Goal: Task Accomplishment & Management: Manage account settings

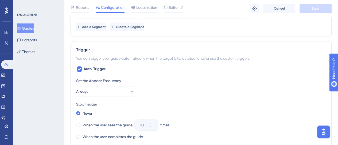
scroll to position [240, 0]
click at [238, 100] on div "Set the Appear Frequency Always Stop Trigger Never When the user sees the guide…" at bounding box center [200, 133] width 249 height 111
click at [6, 124] on icon at bounding box center [6, 126] width 4 height 4
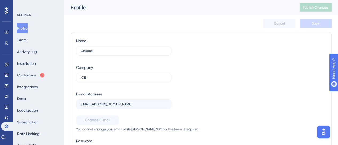
scroll to position [27, 0]
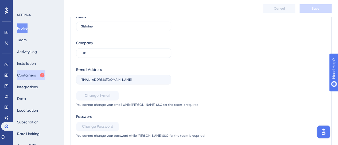
click at [35, 72] on button "Containers" at bounding box center [31, 75] width 28 height 10
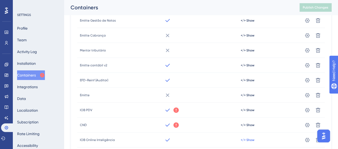
scroll to position [119, 0]
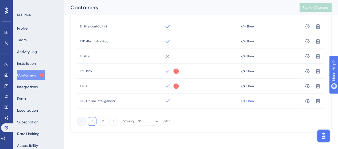
click at [249, 102] on span "</> Show" at bounding box center [247, 101] width 14 height 4
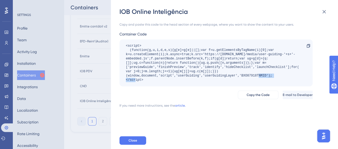
drag, startPoint x: 240, startPoint y: 77, endPoint x: 266, endPoint y: 76, distance: 25.7
click at [266, 76] on div "<script> (function(g,u,i,d,e,s){g[e]=g[e]||[];var f=u.getElementsByTagName(i)[0…" at bounding box center [213, 63] width 175 height 38
click at [219, 13] on div "IOB Online Inteligência" at bounding box center [224, 11] width 211 height 9
click at [328, 9] on button at bounding box center [323, 11] width 11 height 11
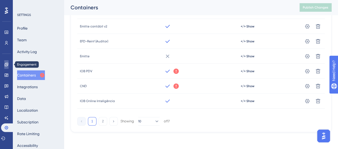
click at [4, 62] on link at bounding box center [6, 64] width 4 height 9
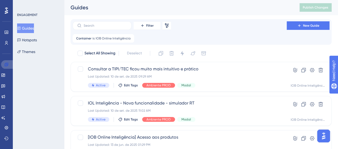
click at [5, 64] on icon at bounding box center [6, 64] width 3 height 3
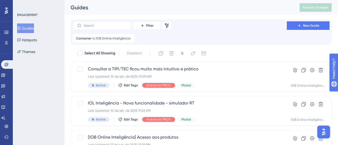
click at [31, 31] on button "Guides" at bounding box center [25, 28] width 17 height 10
click at [149, 25] on span "Filter" at bounding box center [149, 25] width 7 height 4
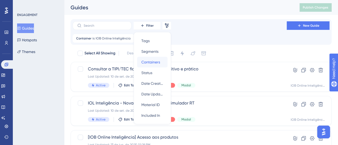
click at [155, 59] on span "Containers" at bounding box center [150, 62] width 19 height 6
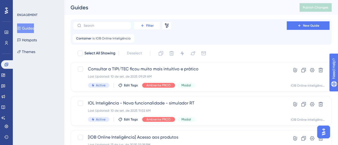
click at [148, 23] on span "Filter" at bounding box center [149, 25] width 7 height 4
click at [153, 23] on button "Filter" at bounding box center [146, 25] width 27 height 9
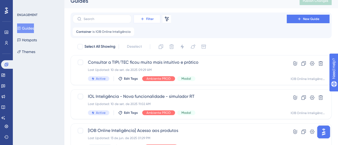
click at [146, 22] on button "Filter" at bounding box center [146, 19] width 27 height 9
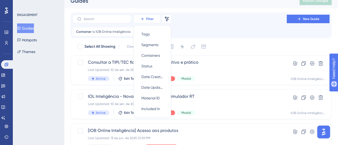
scroll to position [5, 0]
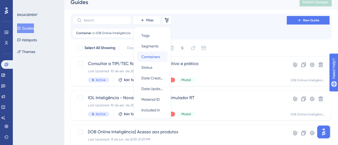
click at [148, 60] on span "Containers" at bounding box center [150, 57] width 19 height 6
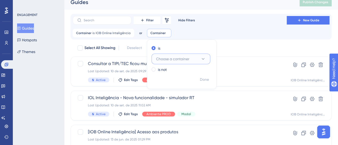
scroll to position [8, 0]
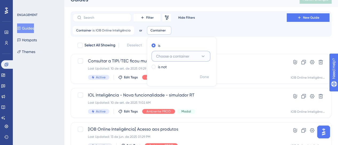
click at [179, 59] on span "Choose a container" at bounding box center [172, 56] width 33 height 6
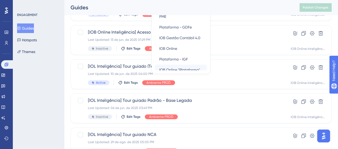
scroll to position [100, 0]
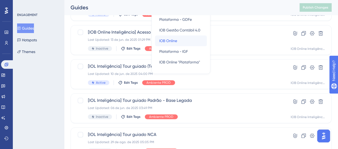
click at [175, 38] on div "IOB Online IOB Online" at bounding box center [180, 40] width 43 height 11
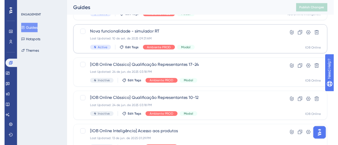
scroll to position [0, 0]
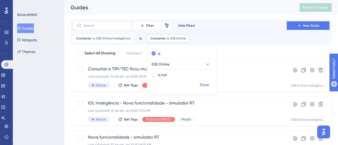
click at [208, 85] on button "Done" at bounding box center [204, 85] width 15 height 10
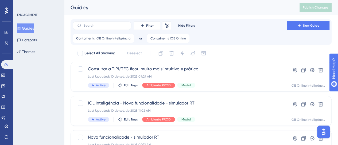
click at [232, 41] on div "Container is IOB Online Inteligência IOB Online Inteligência Remove or Containe…" at bounding box center [201, 38] width 256 height 9
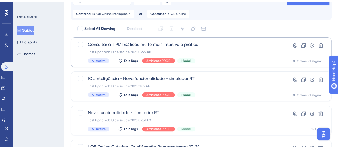
scroll to position [53, 0]
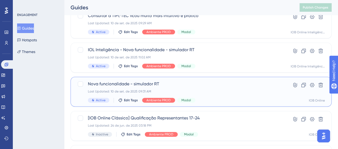
click at [212, 89] on div "Nova funcionalidade - simulador RT Last Updated: 10 de set. de 2025 09:31 AM Ac…" at bounding box center [179, 92] width 183 height 22
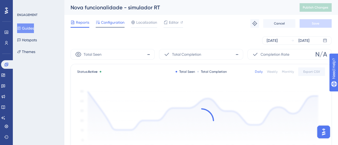
click at [107, 22] on span "Configuration" at bounding box center [112, 22] width 23 height 6
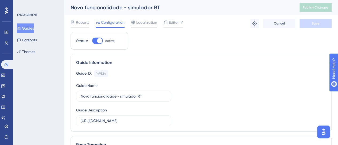
scroll to position [80, 0]
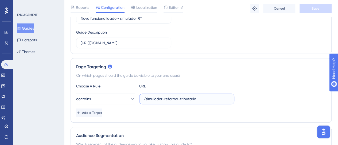
click at [160, 97] on input "/simulador-reforma-tributaria" at bounding box center [187, 99] width 86 height 6
drag, startPoint x: 195, startPoint y: 97, endPoint x: 135, endPoint y: 98, distance: 60.0
click at [135, 98] on div "contains /simulador-reforma-tributaria" at bounding box center [155, 99] width 158 height 11
click at [247, 79] on div "Page Targeting On which pages should the guide be visible to your end users? Ch…" at bounding box center [200, 90] width 261 height 65
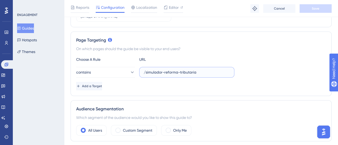
drag, startPoint x: 197, startPoint y: 76, endPoint x: 201, endPoint y: 71, distance: 5.9
click at [198, 71] on label "/simulador-reforma-tributaria" at bounding box center [186, 72] width 95 height 11
click at [213, 76] on label "/simulador-reforma-tributaria" at bounding box center [186, 72] width 95 height 11
click at [213, 75] on input "/simulador-reforma-tributaria" at bounding box center [187, 72] width 86 height 6
click at [218, 50] on div "On which pages should the guide be visible to your end users?" at bounding box center [200, 49] width 249 height 6
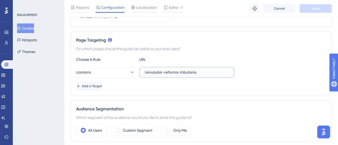
drag, startPoint x: 191, startPoint y: 74, endPoint x: 140, endPoint y: 74, distance: 51.5
click at [140, 74] on label "/simulador-reforma-tributaria" at bounding box center [186, 72] width 95 height 11
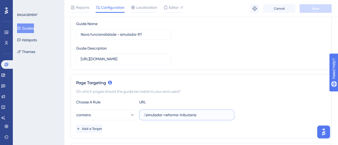
scroll to position [0, 0]
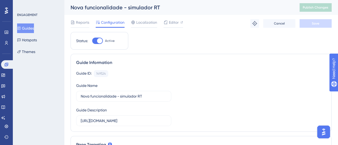
click at [25, 31] on button "Guides" at bounding box center [25, 28] width 17 height 10
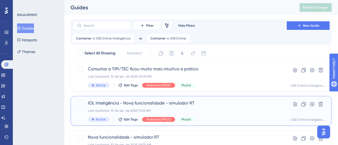
click at [212, 109] on div "Last Updated: 10 de set. de 2025 11:02 AM" at bounding box center [179, 111] width 183 height 4
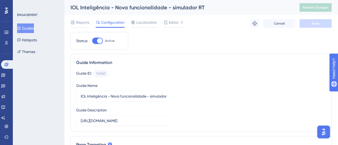
scroll to position [107, 0]
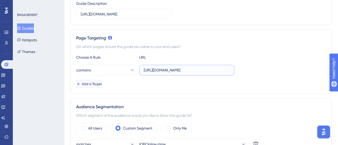
click at [168, 69] on input "[URL][DOMAIN_NAME]" at bounding box center [187, 70] width 86 height 6
click at [199, 72] on input "[URL][DOMAIN_NAME]" at bounding box center [187, 70] width 86 height 6
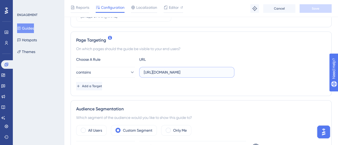
click at [191, 70] on input "[URL][DOMAIN_NAME]" at bounding box center [187, 72] width 86 height 6
drag, startPoint x: 192, startPoint y: 70, endPoint x: 53, endPoint y: 70, distance: 139.8
drag, startPoint x: 193, startPoint y: 72, endPoint x: 264, endPoint y: 73, distance: 70.4
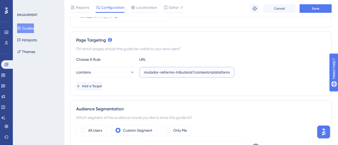
click at [264, 72] on div "contains simulador-reforma-tributaria?contexto=plataforma" at bounding box center [200, 72] width 249 height 11
click at [278, 69] on div "contains simulador-reforma-tributaria" at bounding box center [200, 72] width 249 height 11
click at [203, 67] on label "simulador-reforma-tributaria" at bounding box center [186, 72] width 95 height 11
click at [203, 69] on input "simulador-reforma-tributaria" at bounding box center [187, 72] width 86 height 6
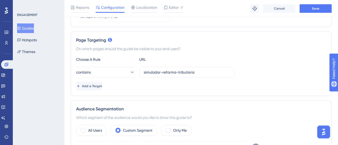
click at [208, 43] on div "Page Targeting On which pages should the guide be visible to your end users? Ch…" at bounding box center [200, 63] width 261 height 65
click at [166, 69] on input "simulador-reforma-tributaria" at bounding box center [187, 72] width 86 height 6
click at [131, 72] on button "contains" at bounding box center [105, 72] width 59 height 11
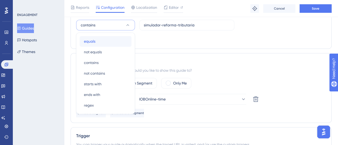
click at [104, 39] on div "equals equals" at bounding box center [105, 41] width 43 height 11
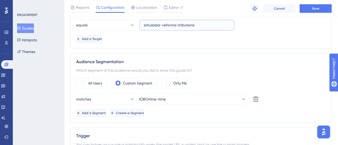
click at [183, 23] on input "simulador-reforma-tributaria" at bounding box center [187, 25] width 86 height 6
paste input "[URL][DOMAIN_NAME]"
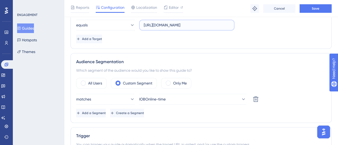
type input "[URL][DOMAIN_NAME]"
click at [236, 35] on div "Add a Target" at bounding box center [200, 39] width 249 height 9
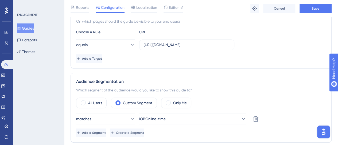
scroll to position [127, 0]
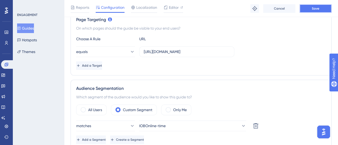
click at [320, 6] on button "Save" at bounding box center [315, 8] width 32 height 9
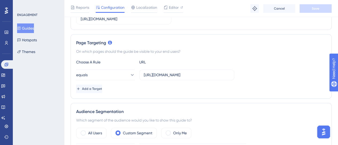
scroll to position [154, 0]
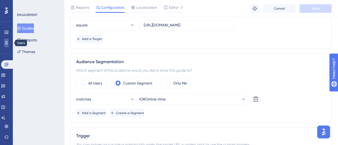
click at [4, 40] on link at bounding box center [6, 43] width 4 height 9
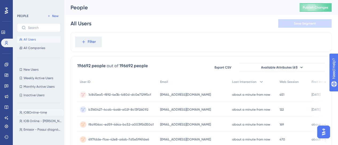
click at [34, 110] on button "IOBOnline-time IOBOnline-time" at bounding box center [40, 112] width 46 height 6
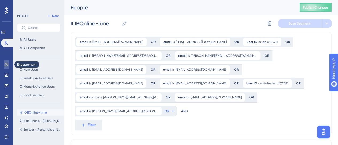
click at [8, 63] on icon at bounding box center [6, 64] width 3 height 3
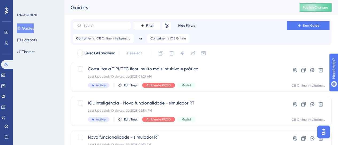
click at [34, 29] on button "Guides" at bounding box center [25, 28] width 17 height 10
click at [32, 29] on button "Guides" at bounding box center [25, 28] width 17 height 10
click at [9, 63] on link at bounding box center [7, 64] width 13 height 9
click at [29, 26] on button "Guides" at bounding box center [25, 28] width 17 height 10
click at [8, 45] on icon at bounding box center [6, 43] width 4 height 4
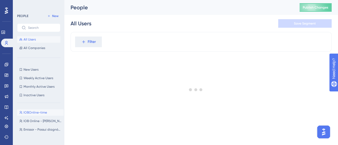
click at [38, 111] on span "IOBOnline-time" at bounding box center [34, 112] width 23 height 4
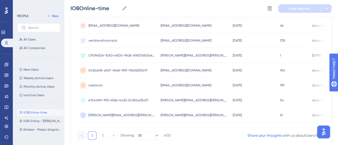
scroll to position [355, 0]
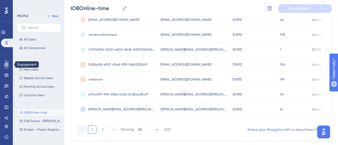
click at [7, 69] on link at bounding box center [6, 64] width 4 height 9
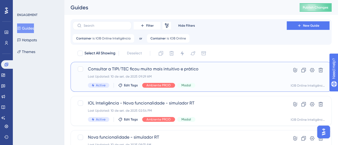
click at [171, 76] on div "Last Updated: 10 de set. de 2025 09:29 AM" at bounding box center [179, 76] width 183 height 4
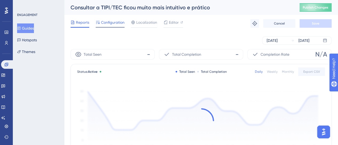
click at [107, 25] on span "Configuration" at bounding box center [112, 22] width 23 height 6
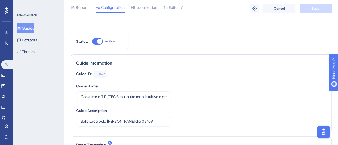
scroll to position [80, 0]
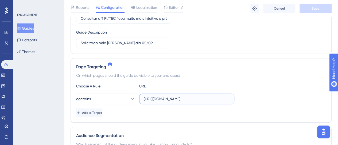
drag, startPoint x: 157, startPoint y: 100, endPoint x: 204, endPoint y: 97, distance: 46.3
click at [204, 97] on input "[URL][DOMAIN_NAME]" at bounding box center [187, 99] width 86 height 6
click at [203, 98] on input "[URL][DOMAIN_NAME]" at bounding box center [187, 99] width 86 height 6
click at [200, 83] on div "Choose A Rule URL" at bounding box center [200, 86] width 249 height 6
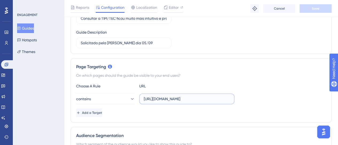
click at [165, 97] on input "[URL][DOMAIN_NAME]" at bounding box center [187, 99] width 86 height 6
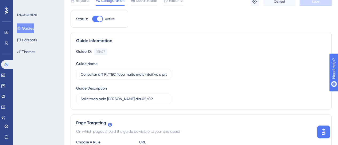
scroll to position [0, 0]
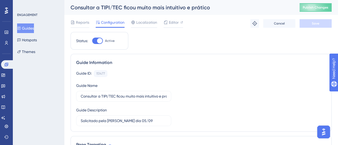
click at [34, 27] on button "Guides" at bounding box center [25, 28] width 17 height 10
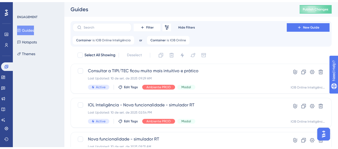
scroll to position [27, 0]
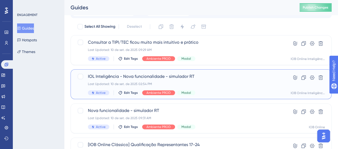
click at [209, 83] on div "Last Updated: 10 de set. de 2025 02:54 PM" at bounding box center [179, 84] width 183 height 4
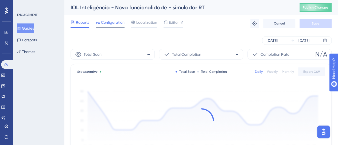
click at [108, 22] on span "Configuration" at bounding box center [112, 22] width 23 height 6
click at [108, 24] on span "Configuration" at bounding box center [112, 22] width 23 height 6
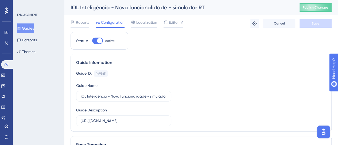
paste input "contabil"
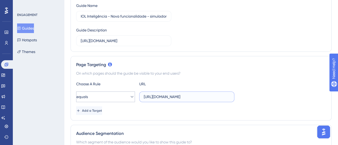
type input "[URL][DOMAIN_NAME]"
click at [97, 99] on button "equals" at bounding box center [105, 97] width 59 height 11
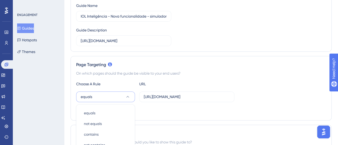
scroll to position [152, 0]
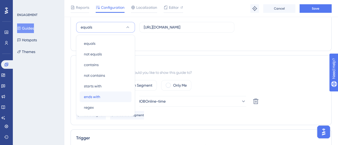
click at [98, 95] on span "ends with" at bounding box center [92, 97] width 16 height 6
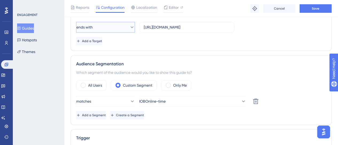
click at [93, 26] on span "ends with" at bounding box center [84, 27] width 16 height 6
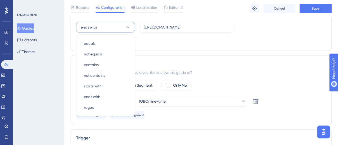
scroll to position [153, 0]
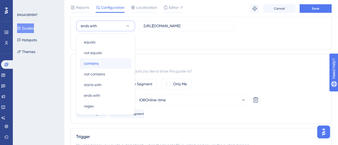
click at [96, 64] on span "contains" at bounding box center [91, 63] width 15 height 6
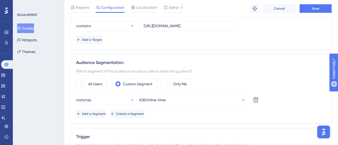
click at [283, 38] on div "Add a Target" at bounding box center [200, 39] width 249 height 9
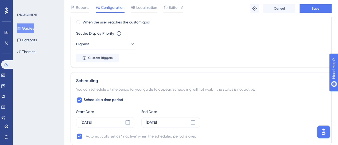
scroll to position [420, 0]
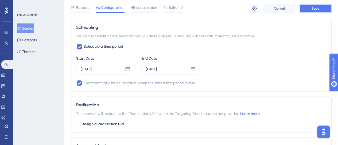
click at [310, 11] on button "Save" at bounding box center [315, 8] width 32 height 9
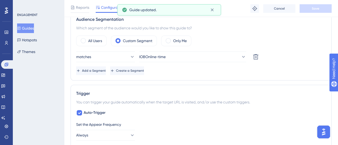
scroll to position [0, 0]
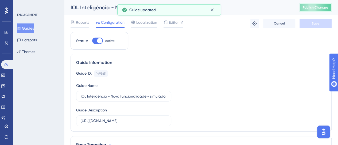
click at [321, 10] on button "Publish Changes" at bounding box center [315, 7] width 32 height 9
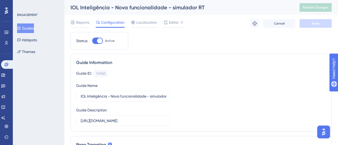
click at [31, 29] on button "Guides" at bounding box center [25, 28] width 17 height 10
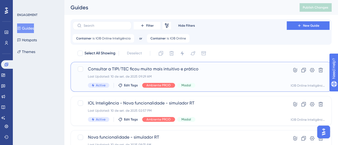
click at [243, 80] on div "Consultar a TIPI/TEC ficou muito mais intuitivo e [PERSON_NAME] Last Updated: 1…" at bounding box center [179, 77] width 183 height 22
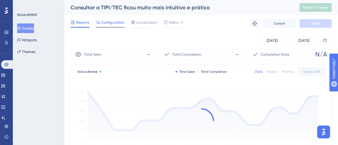
click at [104, 26] on div "Configuration" at bounding box center [110, 23] width 29 height 9
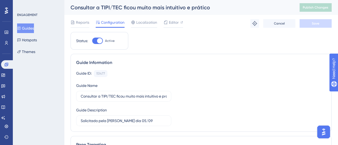
scroll to position [259, 0]
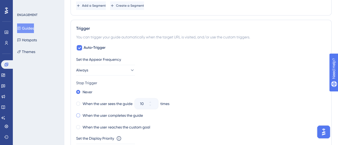
click at [112, 112] on label "When the user completes the guide" at bounding box center [112, 115] width 60 height 6
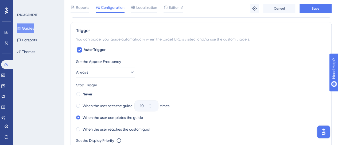
scroll to position [267, 0]
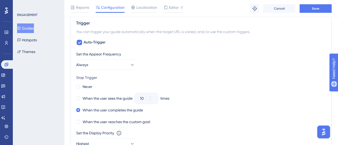
click at [316, 13] on div "Reports Configuration Localization Editor Troubleshoot Cancel Save" at bounding box center [201, 8] width 274 height 17
click at [315, 10] on span "Save" at bounding box center [314, 8] width 7 height 4
click at [246, 92] on div "Never When the user sees the guide 10 times When the user completes the guide W…" at bounding box center [200, 104] width 249 height 43
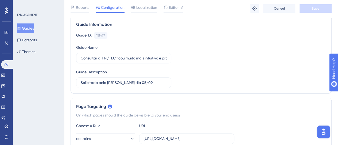
scroll to position [0, 0]
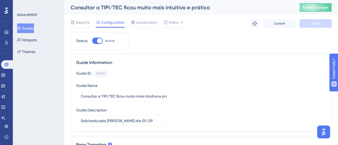
click at [34, 29] on button "Guides" at bounding box center [25, 28] width 17 height 10
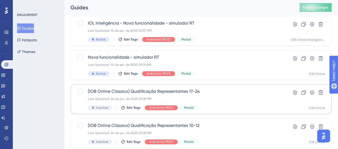
scroll to position [53, 0]
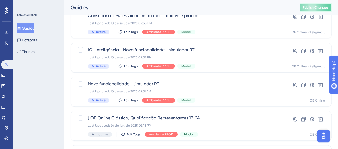
click at [318, 8] on span "Publish Changes" at bounding box center [315, 7] width 26 height 4
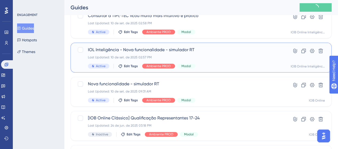
click at [225, 56] on div "Last Updated: 10 de set. de 2025 02:57 PM" at bounding box center [179, 57] width 183 height 4
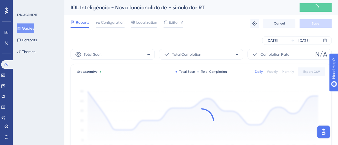
drag, startPoint x: 97, startPoint y: 17, endPoint x: 101, endPoint y: 19, distance: 4.7
click at [97, 17] on div "Reports Configuration Localization Editor Troubleshoot Cancel Save" at bounding box center [200, 23] width 261 height 17
click at [108, 25] on span "Configuration" at bounding box center [112, 22] width 23 height 6
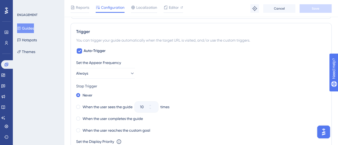
scroll to position [267, 0]
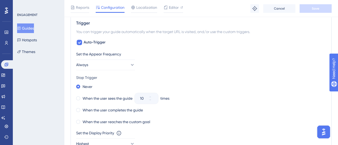
click at [197, 70] on div "Set the Appear Frequency Always Stop Trigger Never When the user sees the guide…" at bounding box center [200, 106] width 249 height 111
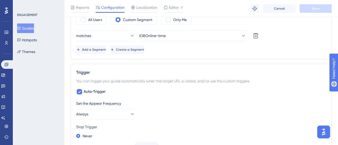
scroll to position [133, 0]
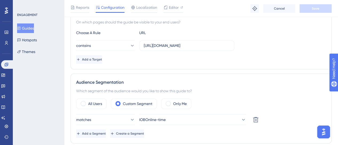
drag, startPoint x: 40, startPoint y: 25, endPoint x: 37, endPoint y: 26, distance: 3.4
click at [40, 25] on div "Guides Hotspots Themes" at bounding box center [38, 39] width 43 height 33
click at [32, 28] on button "Guides" at bounding box center [25, 28] width 17 height 10
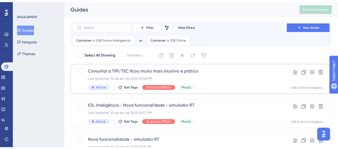
scroll to position [27, 0]
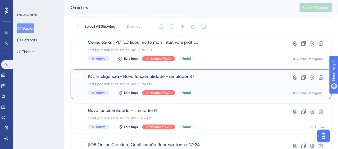
click at [224, 81] on div "IOL Inteligência - Nova funcionalidade - simulador RT Last Updated: 10 de set. …" at bounding box center [179, 84] width 183 height 22
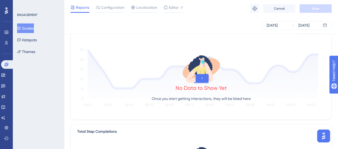
click at [110, 9] on span "Configuration" at bounding box center [112, 7] width 23 height 6
click at [103, 6] on span "Configuration" at bounding box center [112, 7] width 23 height 6
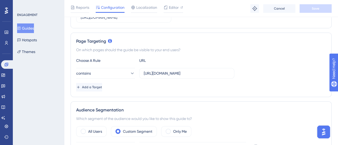
scroll to position [105, 0]
click at [157, 74] on input "[URL][DOMAIN_NAME]" at bounding box center [187, 74] width 86 height 6
paste input "text"
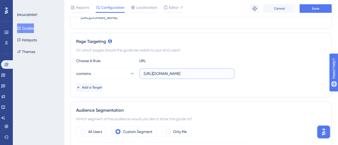
type input "[URL][DOMAIN_NAME]"
click at [276, 80] on div "Choose A Rule URL contains [URL][DOMAIN_NAME] Add a Target" at bounding box center [200, 75] width 249 height 34
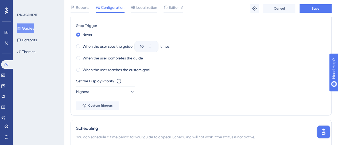
scroll to position [346, 0]
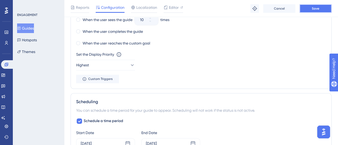
click at [310, 7] on button "Save" at bounding box center [315, 8] width 32 height 9
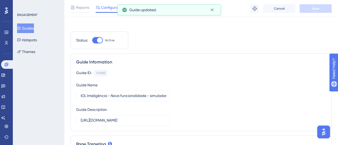
scroll to position [0, 0]
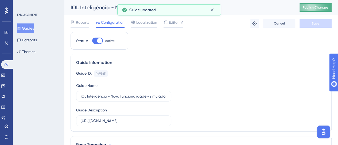
click at [315, 11] on button "Publish Changes" at bounding box center [315, 7] width 32 height 9
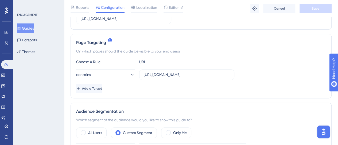
scroll to position [107, 0]
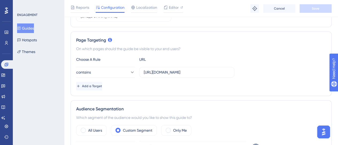
click at [167, 66] on div "Choose A Rule URL contains [URL][DOMAIN_NAME] Add a Target" at bounding box center [200, 73] width 249 height 34
click at [165, 70] on input "[URL][DOMAIN_NAME]" at bounding box center [187, 72] width 86 height 6
click at [265, 73] on div "contains [URL][DOMAIN_NAME]" at bounding box center [200, 72] width 249 height 11
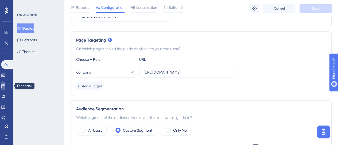
click at [5, 86] on icon at bounding box center [3, 86] width 4 height 4
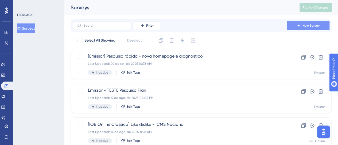
click at [301, 28] on button "New Survey" at bounding box center [307, 25] width 43 height 9
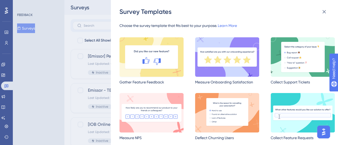
click at [152, 57] on img at bounding box center [151, 56] width 64 height 39
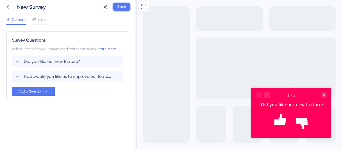
click at [121, 9] on span "Save" at bounding box center [121, 7] width 9 height 6
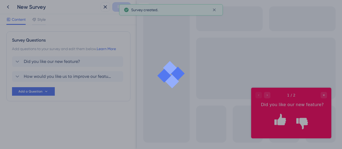
click at [100, 8] on div at bounding box center [171, 74] width 342 height 149
click at [104, 9] on div at bounding box center [171, 74] width 342 height 149
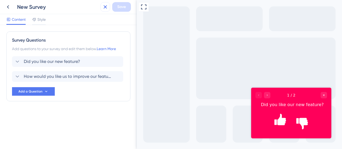
click at [105, 5] on icon at bounding box center [105, 7] width 6 height 6
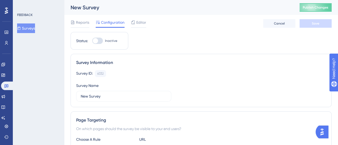
click at [101, 44] on div at bounding box center [97, 41] width 11 height 6
click at [92, 41] on input "Inactive" at bounding box center [92, 41] width 0 height 0
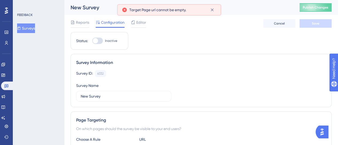
scroll to position [51, 0]
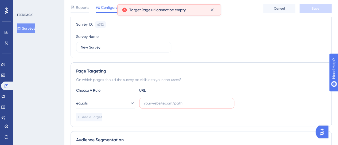
checkbox input "false"
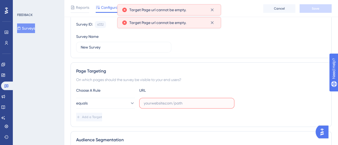
click at [149, 100] on input "text" at bounding box center [187, 103] width 86 height 6
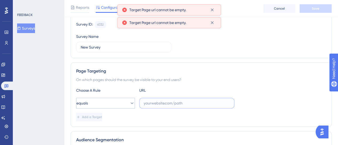
paste input "[URL][DOMAIN_NAME]"
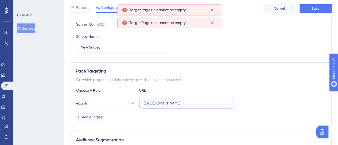
type input "[URL][DOMAIN_NAME]"
click at [279, 113] on div "Add a Target" at bounding box center [200, 117] width 249 height 9
checkbox input "true"
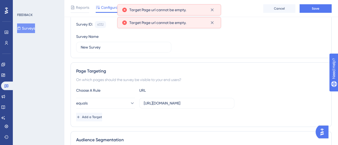
scroll to position [0, 0]
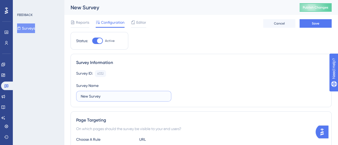
drag, startPoint x: 103, startPoint y: 97, endPoint x: 41, endPoint y: 94, distance: 62.5
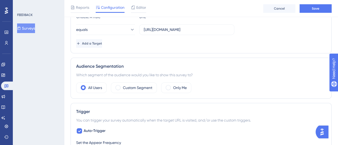
scroll to position [133, 0]
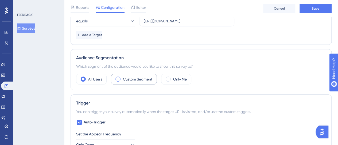
type input "teste [PERSON_NAME] e Gi"
click at [147, 76] on label "Custom Segment" at bounding box center [137, 79] width 29 height 6
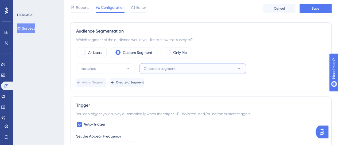
click at [154, 64] on button "Choose a segment" at bounding box center [192, 68] width 107 height 11
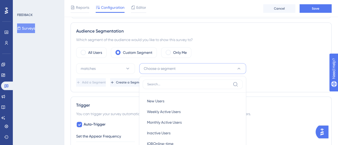
scroll to position [216, 0]
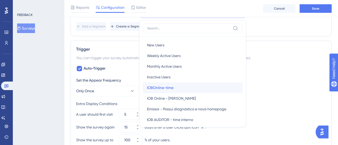
click at [168, 87] on span "IOBOnline-time" at bounding box center [160, 88] width 26 height 6
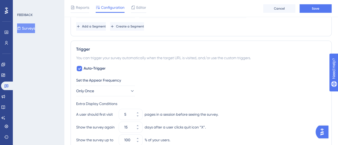
click at [301, 89] on div "Set the Appear Frequency Only Once" at bounding box center [200, 86] width 249 height 19
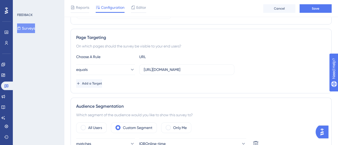
scroll to position [83, 0]
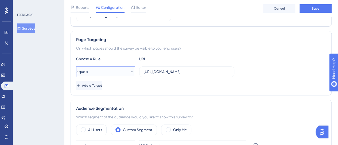
click at [129, 70] on icon at bounding box center [131, 71] width 5 height 5
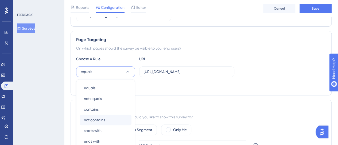
scroll to position [129, 0]
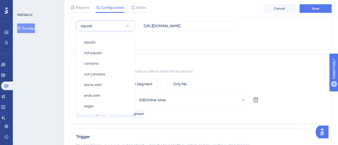
drag, startPoint x: 199, startPoint y: 46, endPoint x: 181, endPoint y: 41, distance: 18.3
click at [199, 46] on div "Page Targeting On which pages should the survey be visible to your end users? C…" at bounding box center [200, 17] width 261 height 65
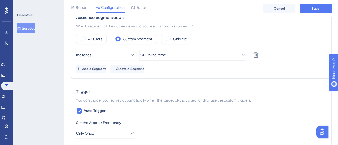
scroll to position [182, 0]
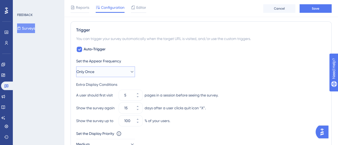
click at [99, 72] on button "Only Once" at bounding box center [105, 71] width 59 height 11
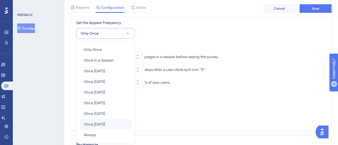
scroll to position [265, 0]
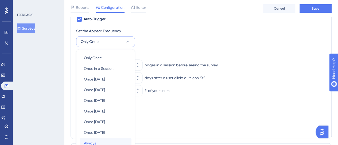
click at [95, 143] on span "Always" at bounding box center [90, 143] width 12 height 6
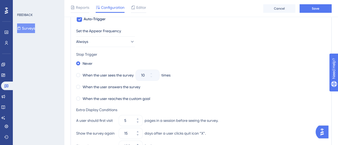
click at [228, 67] on div "Never When the user sees the survey 10 times When the user answers the survey W…" at bounding box center [200, 81] width 249 height 43
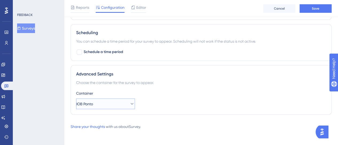
click at [100, 103] on button "IOB Ponto" at bounding box center [105, 103] width 59 height 11
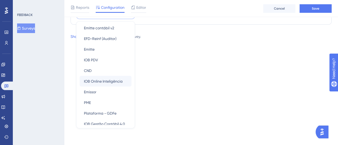
scroll to position [53, 0]
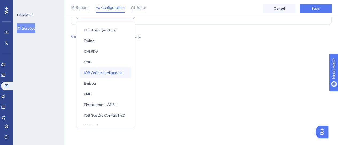
click at [112, 72] on span "IOB Online Inteligência" at bounding box center [103, 73] width 39 height 6
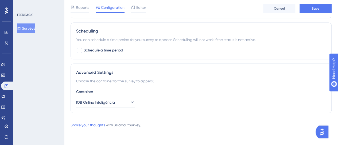
scroll to position [440, 0]
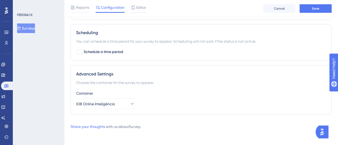
click at [304, 69] on div "Advanced Settings Choose the container for the survey to appear. Container IOB …" at bounding box center [200, 90] width 261 height 50
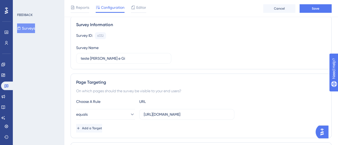
scroll to position [0, 0]
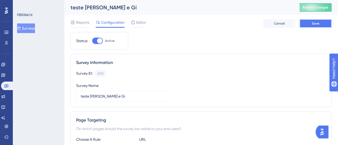
click at [308, 25] on button "Save" at bounding box center [315, 23] width 32 height 9
click at [308, 12] on div "teste [PERSON_NAME] e Gi Publish Changes" at bounding box center [201, 7] width 274 height 15
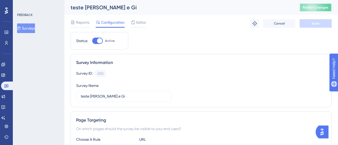
click at [309, 9] on span "Publish Changes" at bounding box center [315, 7] width 26 height 4
click at [5, 63] on icon at bounding box center [3, 64] width 4 height 4
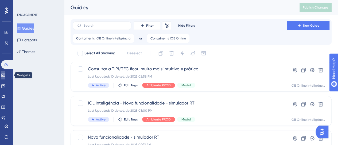
click at [5, 79] on link at bounding box center [3, 75] width 4 height 9
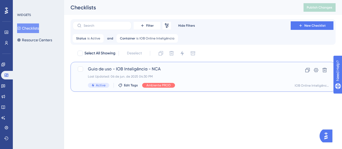
click at [191, 76] on div "Last Updated: 06 de jun. de 2025 04:30 PM" at bounding box center [181, 76] width 187 height 4
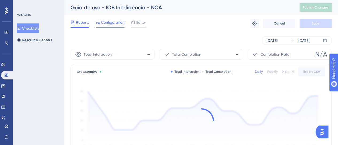
click at [116, 21] on span "Configuration" at bounding box center [112, 22] width 23 height 6
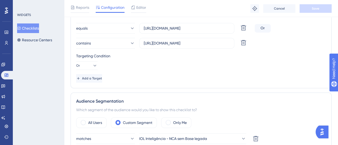
scroll to position [133, 0]
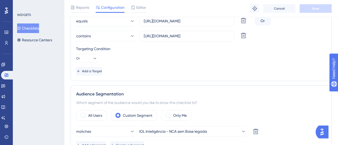
click at [215, 51] on div "Targeting Condition Or" at bounding box center [200, 54] width 249 height 17
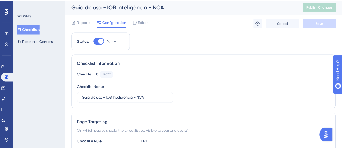
scroll to position [0, 0]
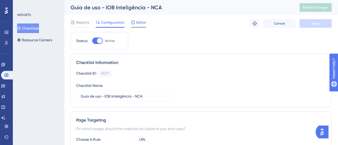
click at [134, 22] on icon at bounding box center [133, 22] width 4 height 4
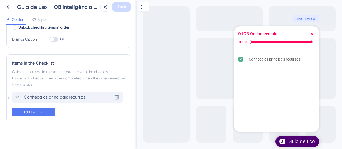
click at [75, 97] on span "Conheça os principais recursos" at bounding box center [54, 97] width 61 height 6
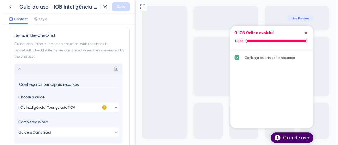
scroll to position [173, 0]
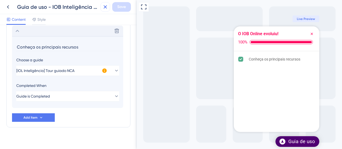
click at [108, 8] on icon at bounding box center [105, 7] width 6 height 6
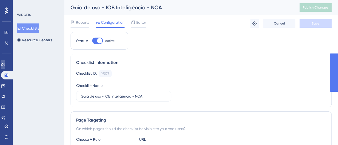
click at [5, 64] on icon at bounding box center [2, 64] width 3 height 3
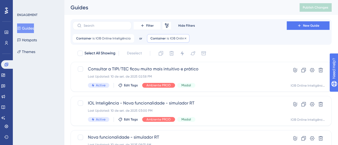
drag, startPoint x: 184, startPoint y: 39, endPoint x: 181, endPoint y: 38, distance: 2.7
click at [182, 38] on div "Container is IOB Online IOB Online Remove" at bounding box center [168, 38] width 42 height 9
click at [184, 38] on icon at bounding box center [185, 38] width 3 height 3
click at [97, 25] on input "text" at bounding box center [105, 26] width 43 height 4
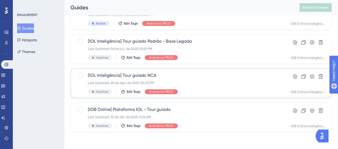
scroll to position [62, 0]
type input "tour"
click at [4, 77] on icon at bounding box center [3, 75] width 4 height 4
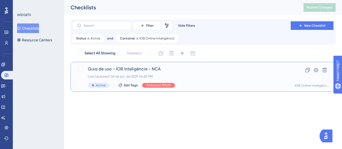
click at [222, 74] on div "Last Updated: 06 de jun. de 2025 04:30 PM" at bounding box center [181, 76] width 187 height 4
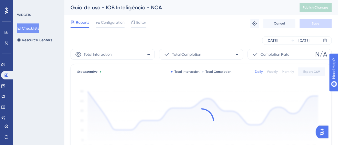
click at [110, 20] on span "Configuration" at bounding box center [112, 22] width 23 height 6
click at [104, 29] on div "Reports Configuration Editor Troubleshoot Cancel Save" at bounding box center [200, 23] width 261 height 17
click at [110, 21] on span "Configuration" at bounding box center [112, 22] width 23 height 6
click at [109, 23] on span "Configuration" at bounding box center [112, 22] width 23 height 6
click at [111, 21] on span "Configuration" at bounding box center [112, 22] width 23 height 6
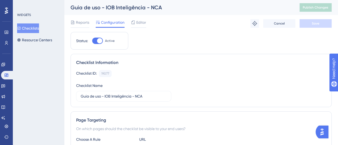
click at [92, 43] on div "Status: Active" at bounding box center [99, 41] width 46 height 6
click at [94, 42] on div at bounding box center [97, 41] width 11 height 6
click at [92, 41] on input "Active" at bounding box center [92, 41] width 0 height 0
checkbox input "false"
click at [316, 24] on span "Save" at bounding box center [314, 23] width 7 height 4
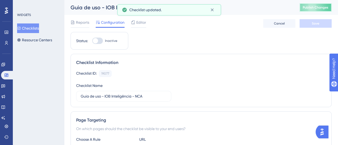
click at [326, 10] on button "Publish Changes" at bounding box center [315, 7] width 32 height 9
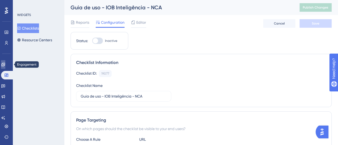
click at [5, 62] on link at bounding box center [3, 64] width 4 height 9
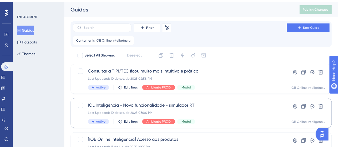
scroll to position [53, 0]
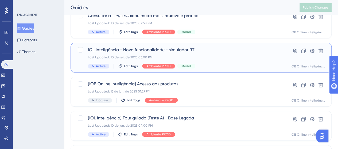
click at [232, 54] on div "IOL Inteligência - Nova funcionalidade - simulador RT Last Updated: 10 de set. …" at bounding box center [179, 58] width 183 height 22
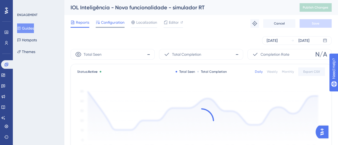
click at [112, 24] on span "Configuration" at bounding box center [112, 22] width 23 height 6
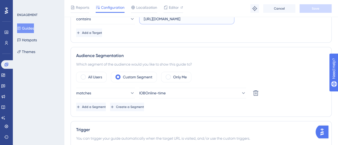
scroll to position [107, 0]
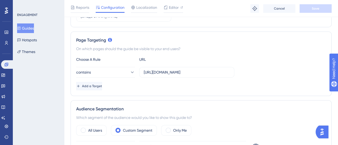
click at [1, 41] on div "Performance Users Engagement Widgets Feedback Product Updates Knowledge Base AI…" at bounding box center [6, 72] width 13 height 145
click at [4, 44] on link at bounding box center [6, 43] width 4 height 9
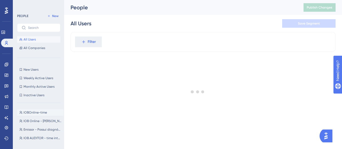
click at [42, 116] on button "IOBOnline-time IOBOnline-time" at bounding box center [40, 112] width 46 height 6
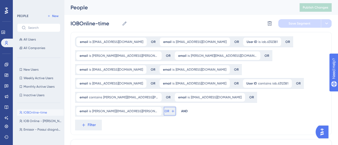
click at [164, 109] on span "OR" at bounding box center [166, 111] width 5 height 4
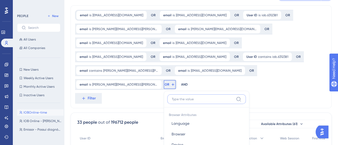
scroll to position [85, 0]
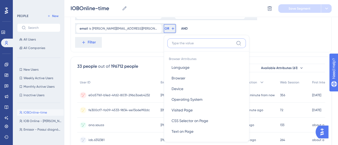
click at [172, 41] on input at bounding box center [203, 43] width 62 height 4
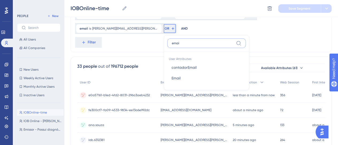
type input "email"
click at [171, 75] on span "Email" at bounding box center [175, 78] width 9 height 6
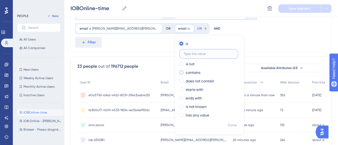
scroll to position [58, 0]
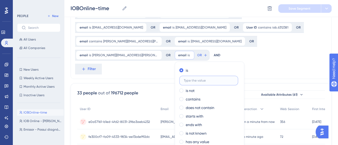
click at [184, 79] on input "text" at bounding box center [209, 81] width 50 height 4
paste input "[PERSON_NAME][EMAIL_ADDRESS][PERSON_NAME][DOMAIN_NAME]"
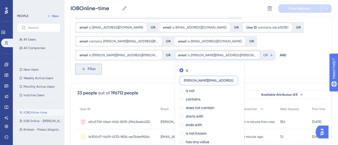
scroll to position [68, 0]
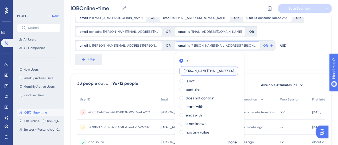
type input "[PERSON_NAME][EMAIL_ADDRESS][PERSON_NAME][DOMAIN_NAME]"
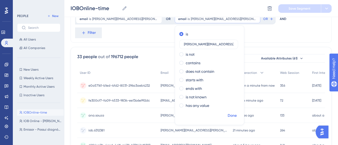
click at [227, 113] on span "Done" at bounding box center [231, 116] width 9 height 6
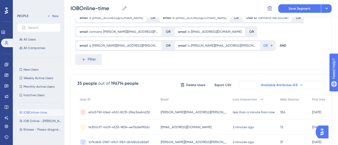
scroll to position [41, 0]
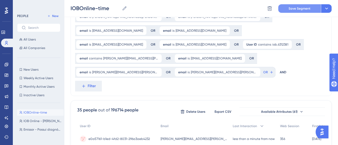
click at [299, 7] on span "Save Segment" at bounding box center [299, 8] width 22 height 4
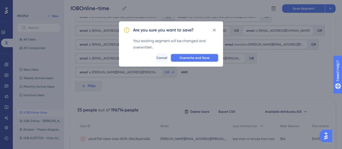
click at [202, 57] on span "Overwrite and Save" at bounding box center [194, 58] width 30 height 4
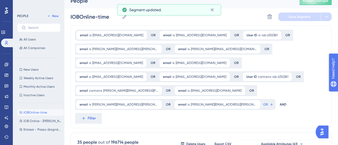
scroll to position [0, 0]
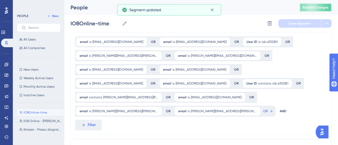
click at [325, 10] on button "Publish Changes" at bounding box center [315, 7] width 32 height 9
click at [6, 65] on icon at bounding box center [6, 64] width 3 height 3
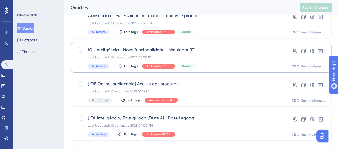
scroll to position [27, 0]
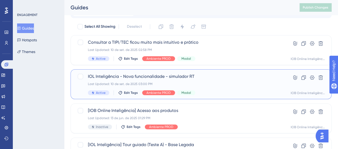
click at [215, 86] on div "Last Updated: 10 de set. de 2025 03:00 PM" at bounding box center [179, 84] width 183 height 4
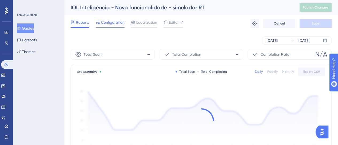
click at [115, 24] on span "Configuration" at bounding box center [112, 22] width 23 height 6
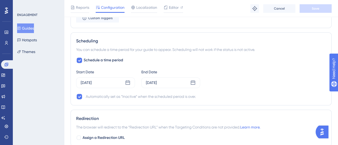
scroll to position [427, 0]
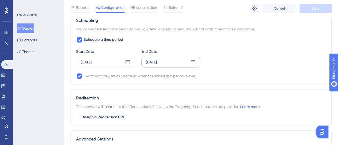
click at [156, 62] on div "[DATE]" at bounding box center [151, 62] width 11 height 6
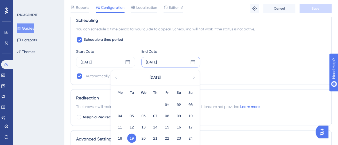
click at [195, 76] on icon at bounding box center [194, 77] width 4 height 5
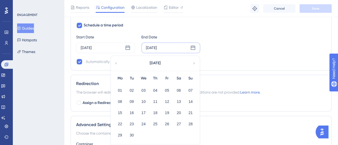
scroll to position [454, 0]
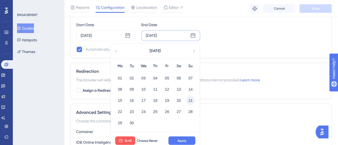
click at [189, 99] on button "21" at bounding box center [190, 100] width 9 height 9
click at [179, 100] on button "20" at bounding box center [178, 100] width 9 height 9
click at [173, 141] on button "Apply" at bounding box center [181, 140] width 27 height 9
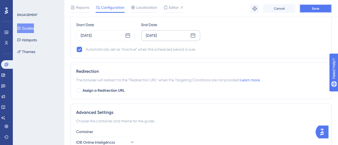
click at [318, 7] on span "Save" at bounding box center [314, 8] width 7 height 4
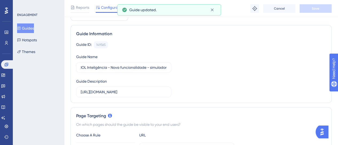
scroll to position [80, 0]
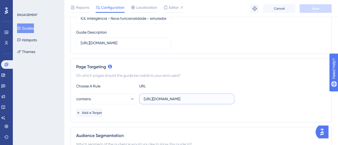
click at [155, 99] on input "[URL][DOMAIN_NAME]" at bounding box center [187, 99] width 86 height 6
paste input "simulador-reforma-tributaria"
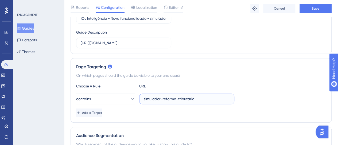
type input "simulador-reforma-tributaria"
click at [263, 104] on div "contains simulador-reforma-tributaria" at bounding box center [200, 99] width 249 height 11
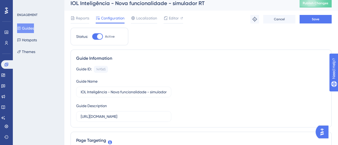
scroll to position [0, 0]
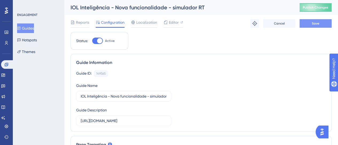
click at [322, 25] on button "Save" at bounding box center [315, 23] width 32 height 9
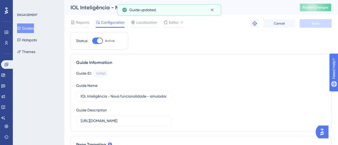
click at [322, 7] on span "Publish Changes" at bounding box center [315, 7] width 26 height 4
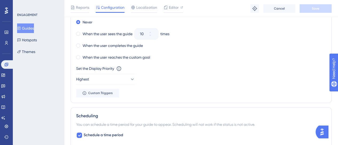
scroll to position [400, 0]
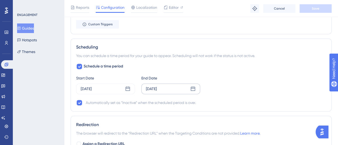
click at [34, 30] on button "Guides" at bounding box center [25, 28] width 17 height 10
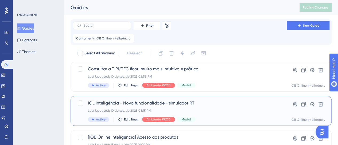
click at [191, 105] on span "IOL Inteligência - Nova funcionalidade - simulador RT" at bounding box center [179, 103] width 183 height 6
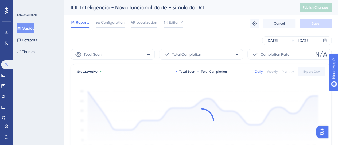
click at [117, 23] on span "Configuration" at bounding box center [112, 22] width 23 height 6
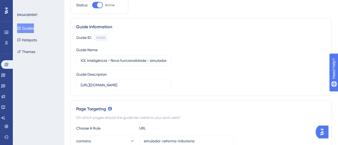
scroll to position [107, 0]
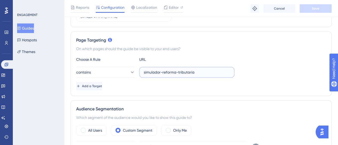
click at [171, 73] on input "simulador-reforma-tributaria" at bounding box center [187, 72] width 86 height 6
click at [196, 73] on input "simulador-reforma-tributaria" at bounding box center [187, 72] width 86 height 6
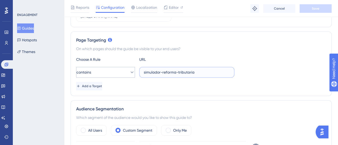
drag, startPoint x: 167, startPoint y: 73, endPoint x: 134, endPoint y: 73, distance: 32.8
click at [134, 73] on div "contains simulador-reforma-tributaria" at bounding box center [155, 72] width 158 height 11
paste input "[URL][DOMAIN_NAME]"
click at [268, 81] on div "Choose A Rule URL contains [URL][DOMAIN_NAME] Add a Target" at bounding box center [200, 73] width 249 height 34
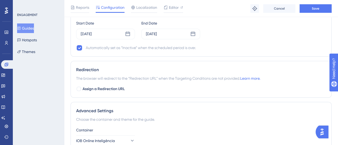
scroll to position [506, 0]
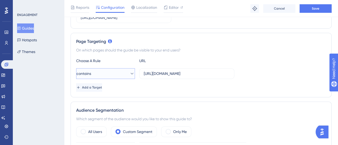
click at [91, 72] on span "contains" at bounding box center [83, 73] width 15 height 6
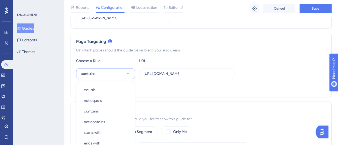
scroll to position [153, 0]
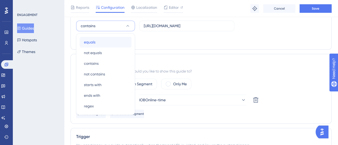
click at [106, 41] on div "equals equals" at bounding box center [105, 42] width 43 height 11
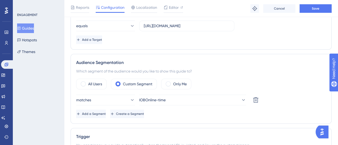
drag, startPoint x: 205, startPoint y: 45, endPoint x: 212, endPoint y: 43, distance: 6.9
click at [206, 45] on div "Page Targeting On which pages should the guide be visible to your end users? Ch…" at bounding box center [200, 17] width 261 height 65
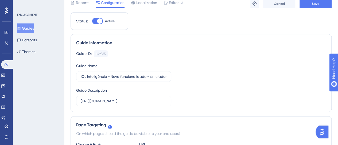
scroll to position [0, 0]
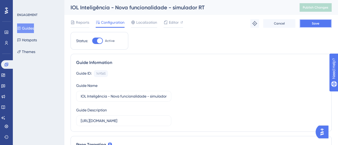
click at [307, 26] on button "Save" at bounding box center [315, 23] width 32 height 9
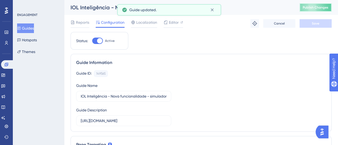
click at [314, 10] on button "Publish Changes" at bounding box center [315, 7] width 32 height 9
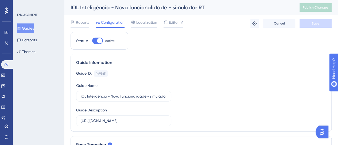
click at [202, 91] on div "Guide ID: 149565 Copy Guide Name IOL Inteligência - Nova funcionalidade - simul…" at bounding box center [200, 98] width 249 height 56
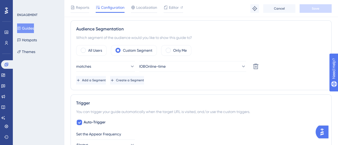
scroll to position [160, 0]
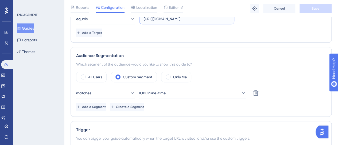
click at [183, 19] on input "[URL][DOMAIN_NAME]" at bounding box center [187, 19] width 86 height 6
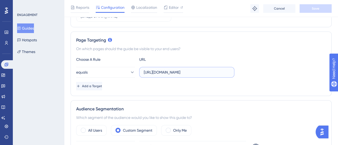
scroll to position [0, 52]
drag, startPoint x: 195, startPoint y: 73, endPoint x: 263, endPoint y: 74, distance: 68.3
click at [263, 74] on div "equals [URL][DOMAIN_NAME]" at bounding box center [200, 72] width 249 height 11
click at [98, 64] on div "Choose A Rule URL equals [URL][DOMAIN_NAME] Add a Target" at bounding box center [200, 73] width 249 height 34
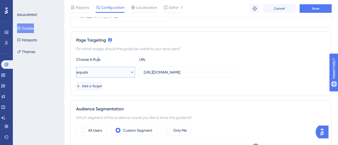
click at [100, 73] on button "equals" at bounding box center [105, 72] width 59 height 11
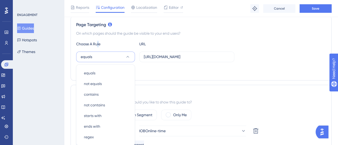
scroll to position [154, 0]
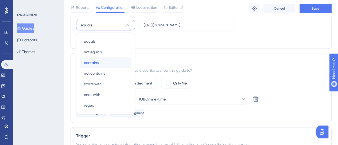
click at [97, 61] on span "contains" at bounding box center [91, 63] width 15 height 6
click at [213, 36] on div "Add a Target" at bounding box center [200, 39] width 249 height 9
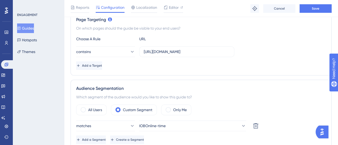
scroll to position [101, 0]
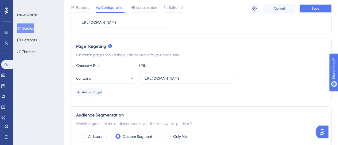
click at [313, 9] on span "Save" at bounding box center [314, 8] width 7 height 4
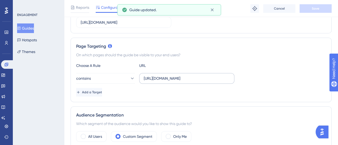
scroll to position [0, 0]
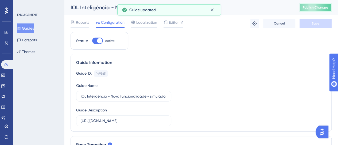
click at [317, 6] on span "Publish Changes" at bounding box center [315, 7] width 26 height 4
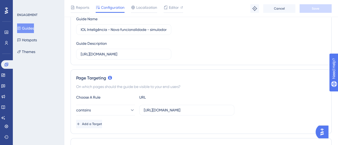
scroll to position [80, 0]
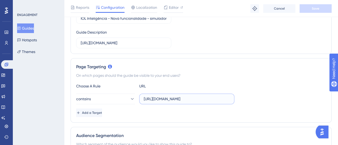
drag, startPoint x: 184, startPoint y: 100, endPoint x: 138, endPoint y: 100, distance: 45.9
click at [138, 100] on div "contains [URL][DOMAIN_NAME]" at bounding box center [155, 99] width 158 height 11
click at [307, 82] on div "Page Targeting On which pages should the guide be visible to your end users? Ch…" at bounding box center [200, 90] width 261 height 65
click at [112, 97] on button "contains" at bounding box center [105, 99] width 59 height 11
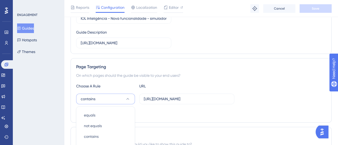
scroll to position [154, 0]
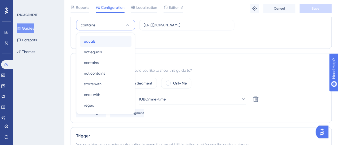
click at [99, 41] on div "equals equals" at bounding box center [105, 41] width 43 height 11
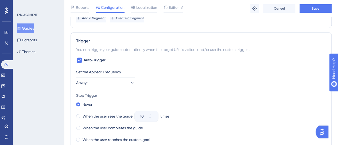
scroll to position [261, 0]
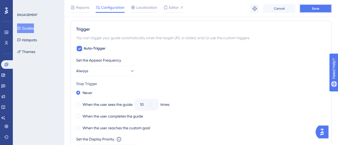
click at [307, 8] on button "Save" at bounding box center [315, 8] width 32 height 9
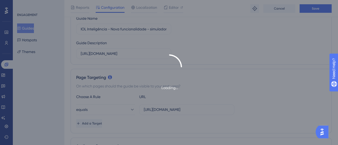
scroll to position [0, 0]
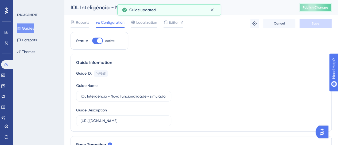
click at [321, 5] on button "Publish Changes" at bounding box center [315, 7] width 32 height 9
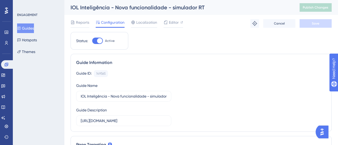
click at [192, 57] on div "Guide Information Guide ID: 149565 Copy Guide Name IOL Inteligência - Nova func…" at bounding box center [200, 93] width 261 height 78
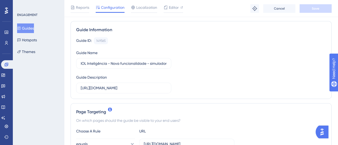
scroll to position [53, 0]
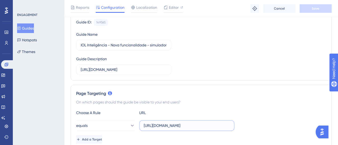
click at [161, 123] on input "[URL][DOMAIN_NAME]" at bounding box center [187, 126] width 86 height 6
paste input "simulador-reforma-tributaria?contexto=plataforma"
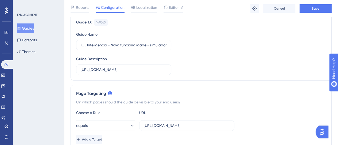
click at [301, 97] on div "Page Targeting On which pages should the guide be visible to your end users? Ch…" at bounding box center [200, 117] width 261 height 65
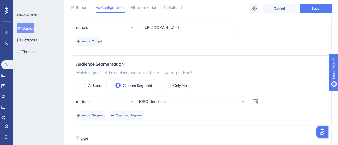
scroll to position [160, 0]
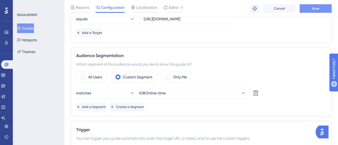
click at [317, 11] on button "Save" at bounding box center [315, 8] width 32 height 9
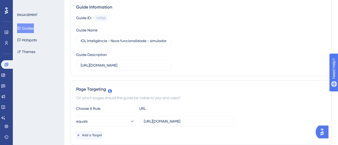
scroll to position [0, 0]
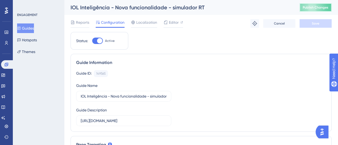
click at [311, 10] on button "Publish Changes" at bounding box center [315, 7] width 32 height 9
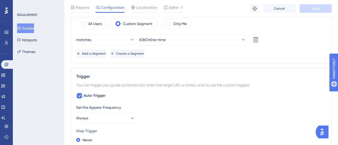
scroll to position [107, 0]
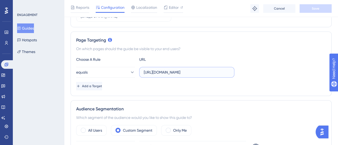
click at [187, 72] on input "[URL][DOMAIN_NAME]" at bounding box center [187, 72] width 86 height 6
paste input "tributari"
click at [294, 71] on div "equals [URL][DOMAIN_NAME]" at bounding box center [200, 72] width 249 height 11
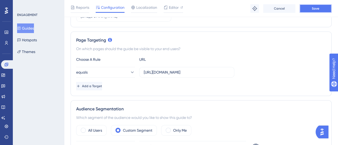
click at [316, 9] on span "Save" at bounding box center [314, 8] width 7 height 4
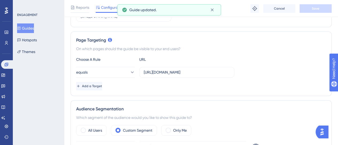
scroll to position [0, 0]
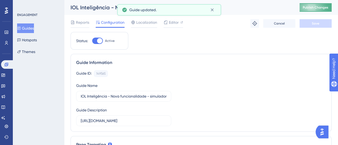
click at [324, 5] on button "Publish Changes" at bounding box center [315, 7] width 32 height 9
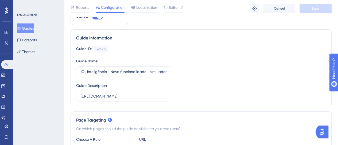
scroll to position [107, 0]
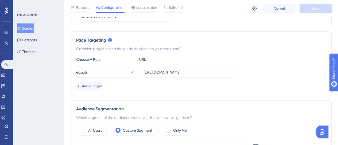
click at [229, 90] on div "Page Targeting On which pages should the guide be visible to your end users? Ch…" at bounding box center [200, 63] width 261 height 65
click at [184, 86] on div "Add a Target" at bounding box center [200, 86] width 249 height 9
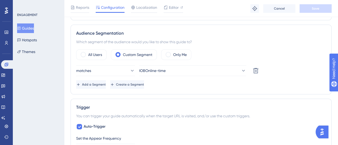
scroll to position [160, 0]
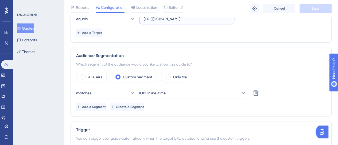
click at [175, 20] on input "[URL][DOMAIN_NAME]" at bounding box center [187, 19] width 86 height 6
paste input "simulador-reforma-tributaria?contexto=plataform"
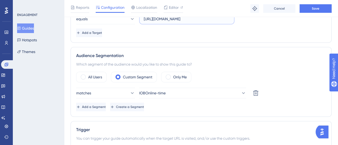
type input "[URL][DOMAIN_NAME]"
click at [260, 30] on div "Add a Target" at bounding box center [200, 33] width 249 height 9
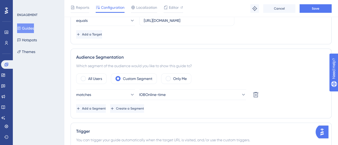
scroll to position [107, 0]
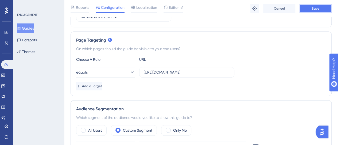
click at [313, 11] on button "Save" at bounding box center [315, 8] width 32 height 9
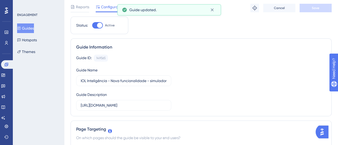
scroll to position [0, 0]
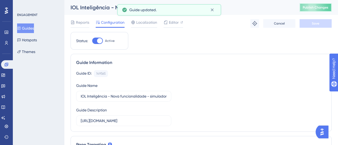
click at [325, 9] on span "Publish Changes" at bounding box center [315, 7] width 26 height 4
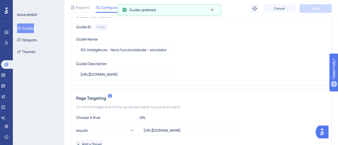
scroll to position [53, 0]
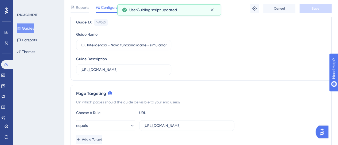
click at [28, 29] on button "Guides" at bounding box center [25, 28] width 17 height 10
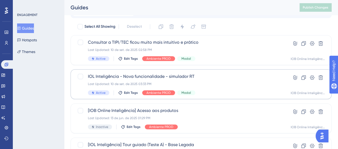
scroll to position [53, 0]
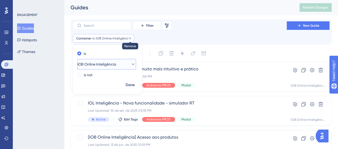
click at [128, 39] on div "Container is IOB Online Inteligência IOB Online Inteligência Remove is IOB Onli…" at bounding box center [103, 38] width 61 height 9
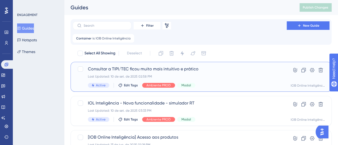
click at [201, 73] on div "Consultar a TIPI/TEC ficou muito mais intuitivo e [PERSON_NAME] Last Updated: 1…" at bounding box center [179, 77] width 183 height 22
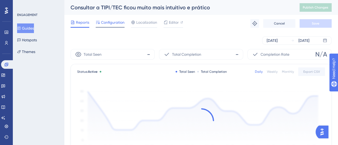
click at [102, 26] on div "Configuration" at bounding box center [110, 23] width 29 height 9
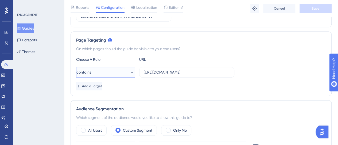
click at [116, 69] on button "contains" at bounding box center [105, 72] width 59 height 11
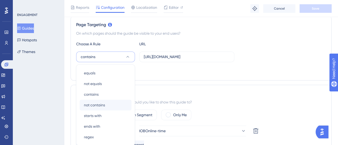
scroll to position [153, 0]
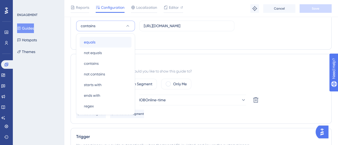
click at [96, 39] on div "equals equals" at bounding box center [105, 42] width 43 height 11
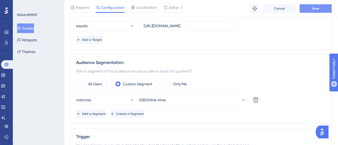
click at [317, 11] on button "Save" at bounding box center [315, 8] width 32 height 9
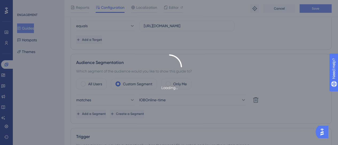
scroll to position [0, 0]
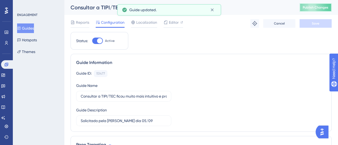
click at [311, 8] on span "Publish Changes" at bounding box center [315, 7] width 26 height 4
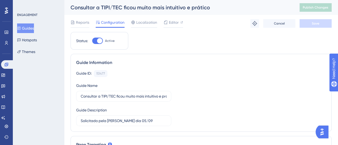
click at [33, 82] on div "ENGAGEMENT Guides Hotspots Themes" at bounding box center [38, 72] width 51 height 145
click at [9, 44] on link at bounding box center [6, 43] width 4 height 9
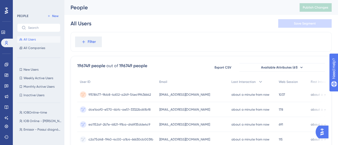
click at [167, 40] on div "Filter" at bounding box center [200, 42] width 261 height 20
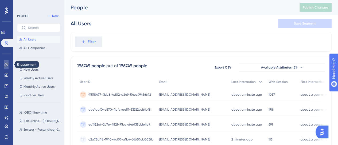
click at [7, 69] on link at bounding box center [6, 64] width 4 height 9
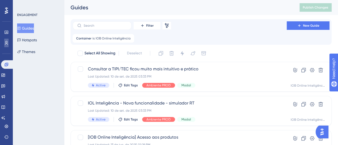
click at [9, 41] on link at bounding box center [6, 43] width 4 height 9
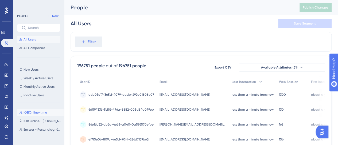
click at [37, 114] on span "IOBOnline-time" at bounding box center [34, 112] width 23 height 4
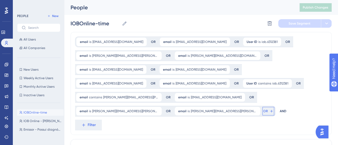
click at [263, 109] on span "OR" at bounding box center [265, 111] width 5 height 4
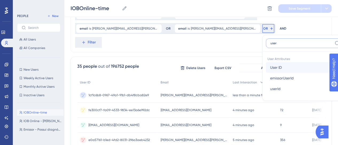
type input "user"
click at [265, 62] on button "User ID User ID" at bounding box center [304, 67] width 78 height 11
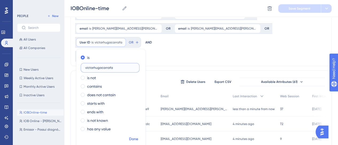
type input "victorhugocarrafa"
click at [141, 134] on button "Done" at bounding box center [133, 139] width 15 height 10
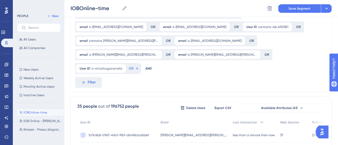
scroll to position [58, 0]
click at [122, 67] on span "victorhugocarrafa" at bounding box center [108, 69] width 28 height 4
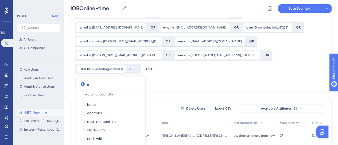
scroll to position [68, 0]
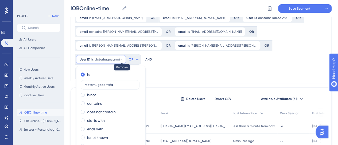
click at [123, 58] on icon at bounding box center [121, 59] width 3 height 3
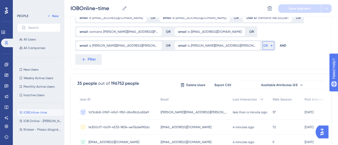
click at [262, 41] on button "OR" at bounding box center [268, 45] width 12 height 9
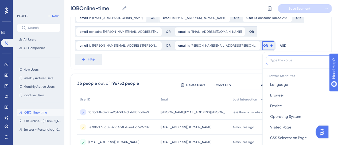
scroll to position [87, 0]
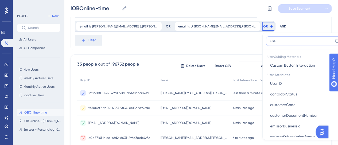
type input "user"
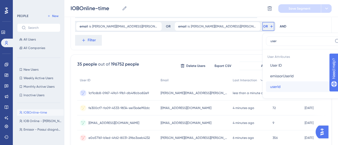
click at [270, 84] on span "userId" at bounding box center [275, 87] width 10 height 6
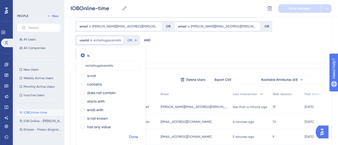
type input "victorhugocarrafa"
click at [141, 132] on button "Done" at bounding box center [133, 137] width 15 height 10
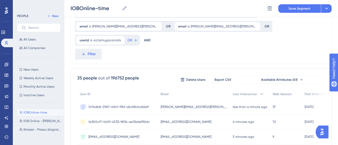
scroll to position [60, 0]
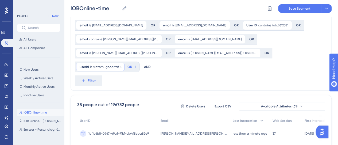
click at [121, 65] on span "victorhugocarrafa" at bounding box center [107, 67] width 28 height 4
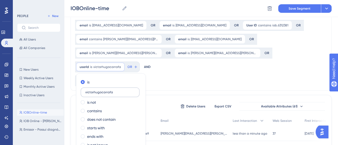
scroll to position [68, 0]
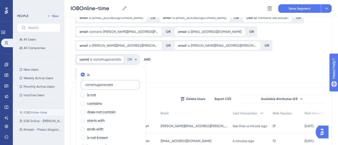
click at [135, 83] on input "victorhugocarrafa" at bounding box center [110, 85] width 50 height 4
click at [170, 49] on div "email is [EMAIL_ADDRESS][DOMAIN_NAME] [DOMAIN_NAME][EMAIL_ADDRESS][DOMAIN_NAME]…" at bounding box center [200, 24] width 261 height 117
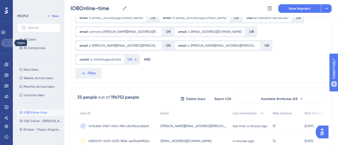
click at [7, 42] on icon at bounding box center [6, 43] width 4 height 4
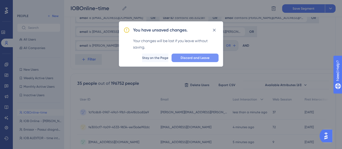
click at [204, 58] on span "Discard and Leave" at bounding box center [194, 58] width 29 height 4
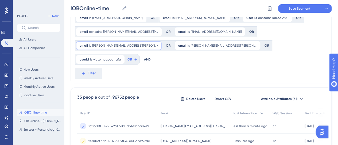
scroll to position [0, 0]
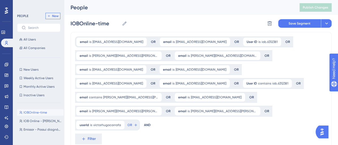
click at [54, 14] on span "New" at bounding box center [55, 16] width 6 height 4
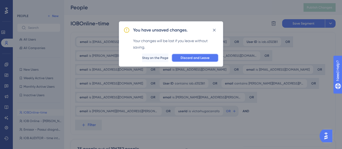
click at [195, 59] on span "Discard and Leave" at bounding box center [194, 58] width 29 height 4
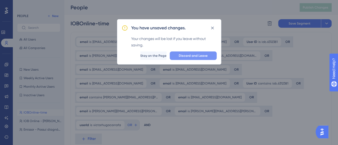
type input "New Segment"
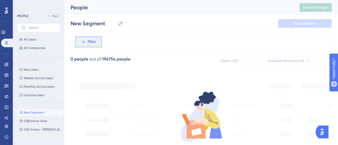
click at [92, 39] on span "Filter" at bounding box center [92, 42] width 8 height 6
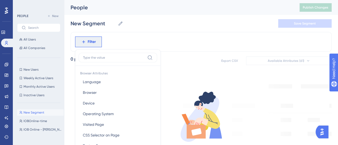
scroll to position [30, 0]
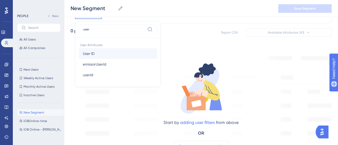
type input "user"
click at [90, 55] on span "User ID" at bounding box center [89, 53] width 12 height 6
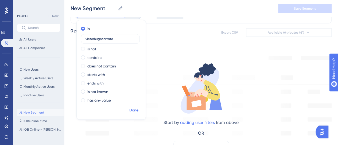
type input "victorhugocarrafa"
click at [133, 109] on span "Done" at bounding box center [133, 110] width 9 height 6
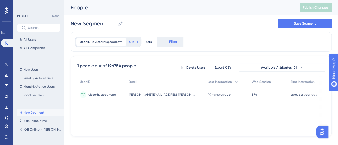
scroll to position [0, 0]
drag, startPoint x: 162, startPoint y: 129, endPoint x: 102, endPoint y: 128, distance: 59.8
click at [102, 128] on div "User ID Email Last Interaction Web Session First Interaction victorhugocarrafa …" at bounding box center [200, 103] width 247 height 53
click at [212, 98] on div "49 minutes ago [DATE] 14:47" at bounding box center [227, 94] width 44 height 15
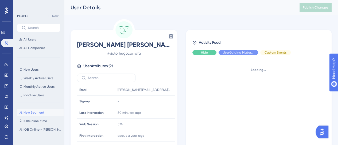
click at [207, 54] on span "Hide" at bounding box center [204, 52] width 7 height 4
click at [274, 53] on span "Custom Events" at bounding box center [275, 52] width 22 height 4
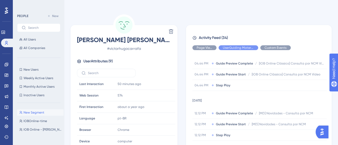
scroll to position [320, 0]
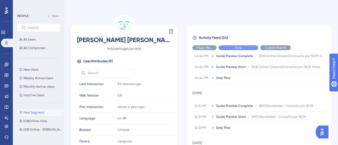
click at [237, 49] on span "Hide" at bounding box center [238, 48] width 7 height 4
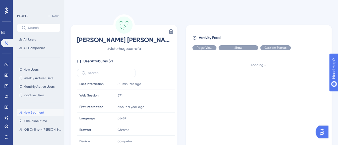
scroll to position [0, 0]
click at [133, 47] on span "# victorhugocarrafa" at bounding box center [124, 48] width 94 height 6
copy span "victorhugocarrafa"
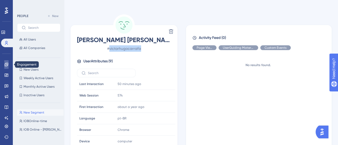
click at [7, 63] on icon at bounding box center [6, 64] width 4 height 4
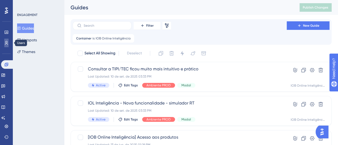
click at [6, 41] on icon at bounding box center [6, 43] width 3 height 4
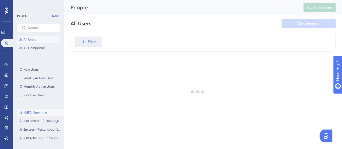
click at [46, 112] on span "IOBOnline-time" at bounding box center [34, 112] width 23 height 4
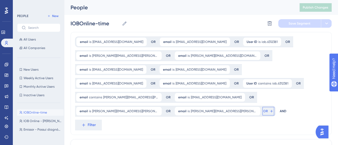
click at [263, 109] on span "OR" at bounding box center [265, 111] width 5 height 4
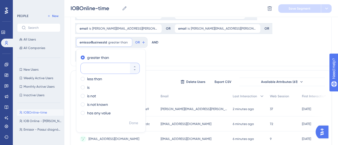
scroll to position [58, 0]
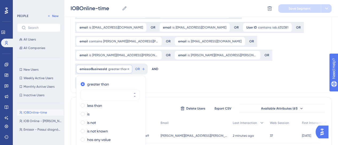
click at [107, 67] on span "emissorBusinessId" at bounding box center [93, 69] width 27 height 4
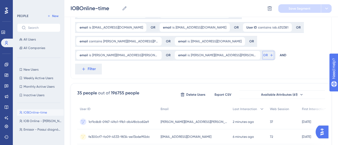
click at [263, 53] on span "OR" at bounding box center [265, 55] width 5 height 4
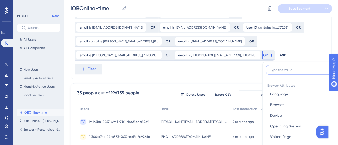
scroll to position [87, 0]
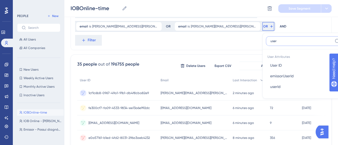
type input "user"
click at [265, 60] on button "User ID User ID" at bounding box center [304, 65] width 78 height 11
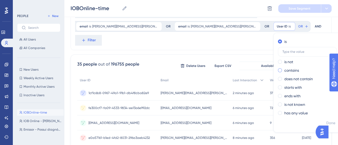
click at [284, 67] on label "contains" at bounding box center [291, 70] width 15 height 6
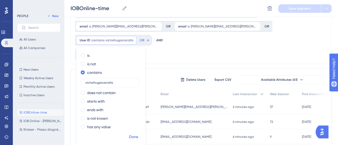
type input "victorhugocarrafa"
click at [138, 134] on span "Done" at bounding box center [133, 137] width 9 height 6
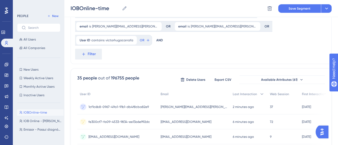
scroll to position [60, 0]
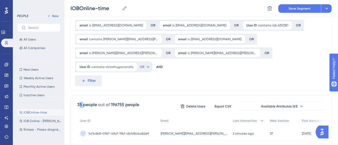
click at [82, 102] on div "35 people" at bounding box center [87, 105] width 20 height 6
click at [80, 102] on div "35 people" at bounding box center [87, 105] width 20 height 6
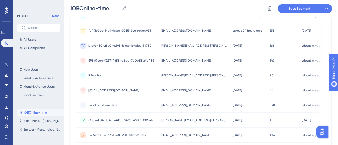
scroll to position [355, 0]
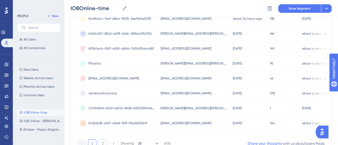
click at [101, 139] on button "2" at bounding box center [102, 143] width 9 height 9
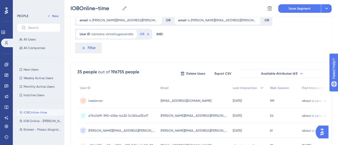
scroll to position [0, 0]
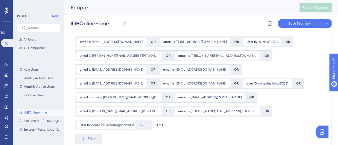
click at [137, 121] on div "User ID contains victorhugocarrafa victorhugocarrafa Remove" at bounding box center [106, 125] width 61 height 9
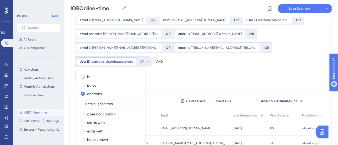
click at [139, 74] on div "is" at bounding box center [110, 77] width 58 height 6
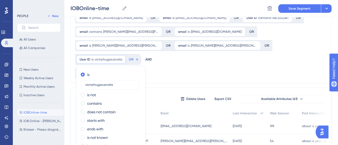
drag, startPoint x: 271, startPoint y: 130, endPoint x: 274, endPoint y: 129, distance: 3.5
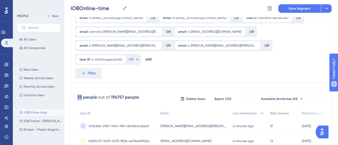
drag, startPoint x: 76, startPoint y: 71, endPoint x: 71, endPoint y: 70, distance: 4.9
click at [200, 48] on div "email is [EMAIL_ADDRESS][DOMAIN_NAME] [DOMAIN_NAME][EMAIL_ADDRESS][DOMAIN_NAME]…" at bounding box center [200, 24] width 261 height 117
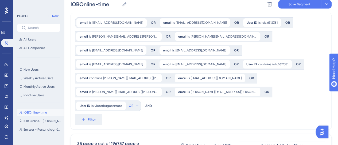
scroll to position [14, 0]
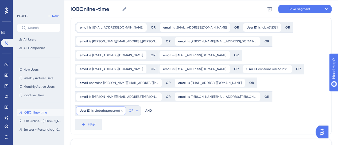
click at [126, 106] on div "User ID is victorhugocarrafa victorhugocarrafa Remove" at bounding box center [101, 110] width 50 height 9
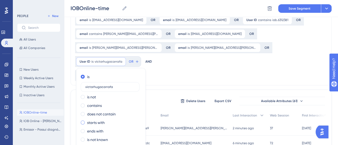
scroll to position [92, 0]
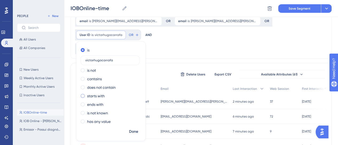
click at [105, 93] on label "starts with" at bounding box center [96, 96] width 18 height 6
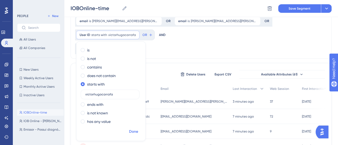
click at [138, 129] on span "Done" at bounding box center [133, 132] width 9 height 6
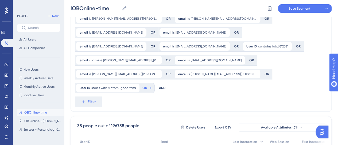
scroll to position [39, 0]
click at [137, 87] on icon at bounding box center [135, 88] width 3 height 3
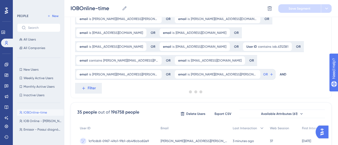
click at [239, 74] on div at bounding box center [195, 91] width 284 height 107
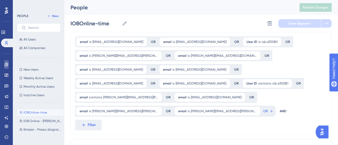
click at [6, 65] on icon at bounding box center [6, 64] width 3 height 3
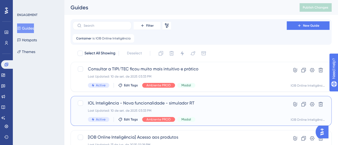
click at [192, 100] on span "IOL Inteligência - Nova funcionalidade - simulador RT" at bounding box center [179, 103] width 183 height 6
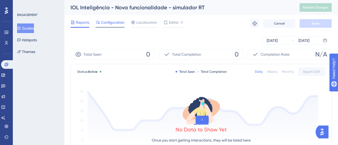
click at [108, 23] on span "Configuration" at bounding box center [112, 22] width 23 height 6
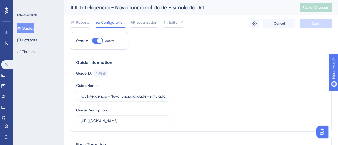
paste input "estadual?estado=sp"
type input "[URL][DOMAIN_NAME]"
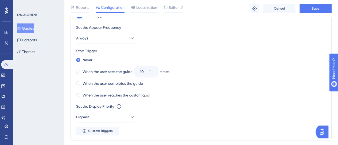
scroll to position [133, 0]
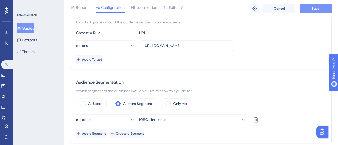
click at [316, 10] on span "Save" at bounding box center [314, 8] width 7 height 4
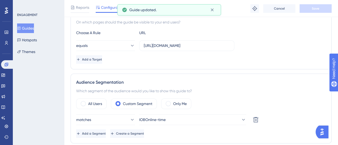
scroll to position [0, 0]
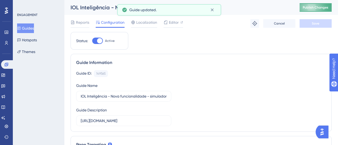
click at [314, 11] on button "Publish Changes" at bounding box center [315, 7] width 32 height 9
click at [235, 75] on div "Guide ID: 149565 Copy" at bounding box center [200, 73] width 249 height 7
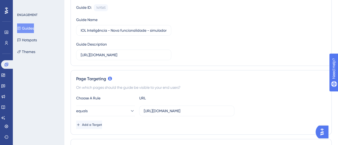
scroll to position [80, 0]
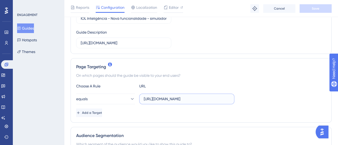
click at [196, 99] on input "[URL][DOMAIN_NAME]" at bounding box center [187, 99] width 86 height 6
click at [257, 74] on div "On which pages should the guide be visible to your end users?" at bounding box center [200, 75] width 249 height 6
click at [295, 89] on div "Choose A Rule URL" at bounding box center [200, 86] width 249 height 6
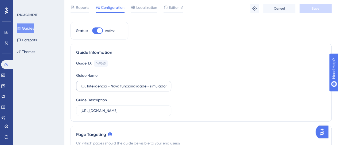
scroll to position [0, 0]
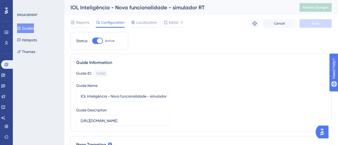
click at [34, 30] on button "Guides" at bounding box center [25, 28] width 17 height 10
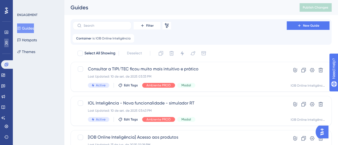
click at [6, 46] on link at bounding box center [6, 43] width 4 height 9
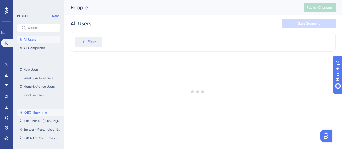
click at [30, 111] on span "IOBOnline-time" at bounding box center [34, 112] width 23 height 4
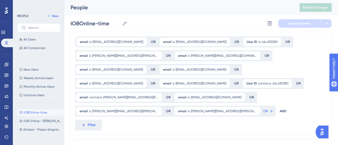
click at [13, 62] on div "PEOPLE New All Users All Companies New Users New Users Weekly Active Users Week…" at bounding box center [38, 72] width 51 height 145
click at [9, 68] on link at bounding box center [6, 64] width 4 height 9
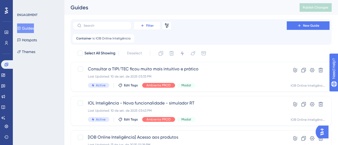
scroll to position [20, 0]
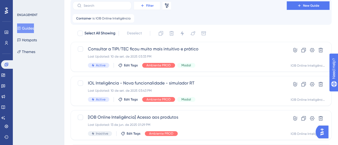
click at [146, 23] on div "Container is IOB Online Inteligência IOB Online Inteligência Remove" at bounding box center [201, 18] width 256 height 9
click at [145, 10] on button "Filter" at bounding box center [146, 5] width 27 height 9
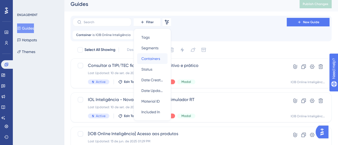
click at [162, 56] on div "Containers Containers" at bounding box center [152, 58] width 22 height 11
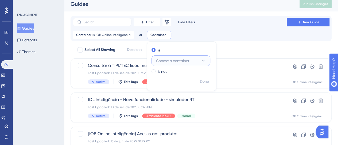
scroll to position [10, 0]
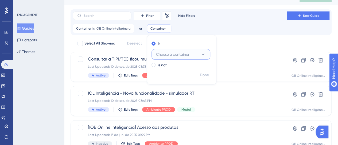
click at [167, 53] on span "Choose a container" at bounding box center [172, 54] width 33 height 6
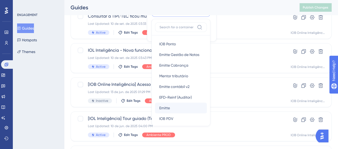
scroll to position [100, 0]
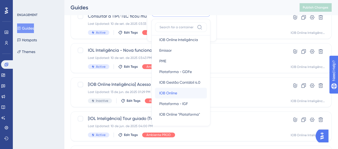
click at [176, 94] on div "IOB Online IOB Online" at bounding box center [180, 93] width 43 height 11
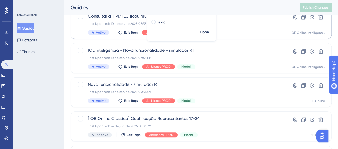
click at [208, 35] on button "Done" at bounding box center [204, 32] width 15 height 10
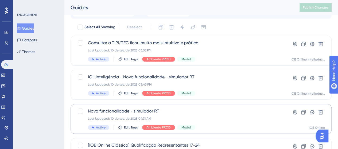
scroll to position [53, 0]
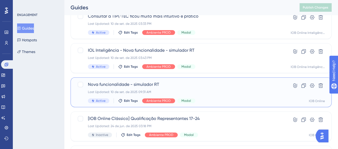
click at [215, 89] on div "Nova funcionalidade - simulador RT Last Updated: 10 de set. de 2025 09:31 AM Ac…" at bounding box center [179, 92] width 183 height 22
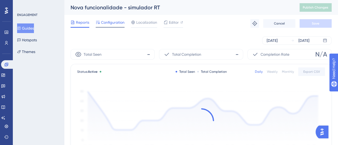
click at [119, 19] on div "Reports Configuration Localization Editor Troubleshoot Cancel Save" at bounding box center [200, 23] width 261 height 17
click at [121, 21] on span "Configuration" at bounding box center [112, 22] width 23 height 6
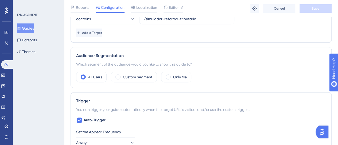
scroll to position [80, 0]
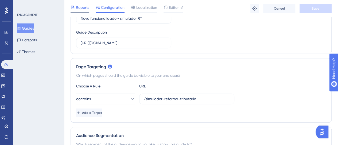
click at [83, 7] on span "Reports" at bounding box center [82, 7] width 13 height 6
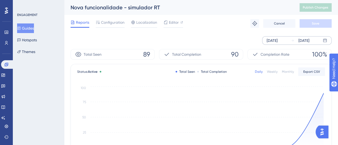
click at [274, 38] on div "[DATE]" at bounding box center [271, 40] width 11 height 6
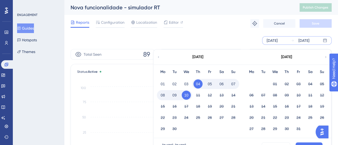
click at [157, 55] on icon at bounding box center [158, 57] width 3 height 5
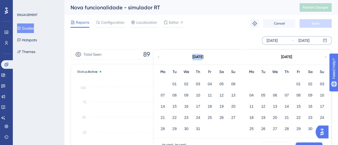
click at [157, 55] on icon at bounding box center [158, 57] width 3 height 5
click at [268, 95] on div "03" at bounding box center [263, 95] width 12 height 10
click at [262, 94] on button "03" at bounding box center [262, 95] width 9 height 9
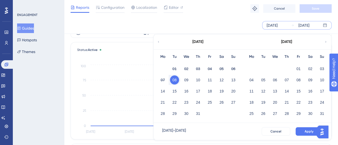
scroll to position [53, 0]
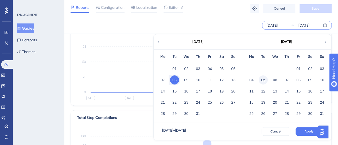
click at [264, 81] on button "05" at bounding box center [262, 80] width 9 height 9
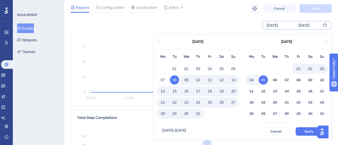
click at [325, 41] on icon at bounding box center [325, 41] width 3 height 5
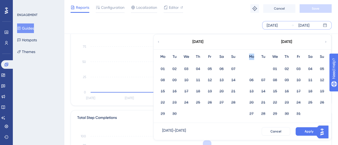
click at [325, 41] on icon at bounding box center [325, 41] width 3 height 5
click at [161, 41] on div "[DATE]" at bounding box center [197, 41] width 88 height 15
click at [158, 43] on icon at bounding box center [158, 41] width 3 height 5
click at [274, 135] on button "Cancel" at bounding box center [275, 131] width 29 height 9
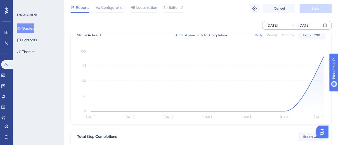
scroll to position [0, 0]
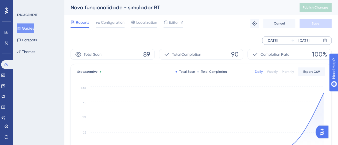
click at [277, 39] on div "[DATE]" at bounding box center [271, 40] width 11 height 6
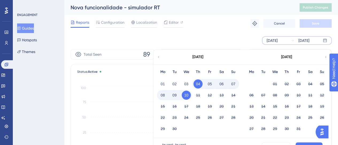
click at [160, 57] on icon at bounding box center [158, 57] width 3 height 5
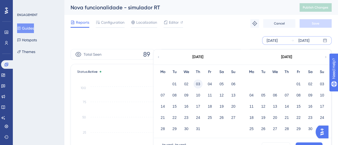
click at [197, 83] on button "03" at bounding box center [197, 84] width 9 height 9
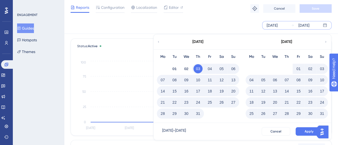
scroll to position [53, 0]
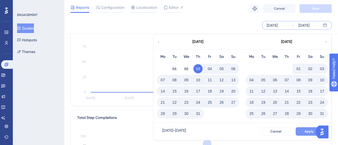
click at [306, 133] on span "Apply" at bounding box center [308, 131] width 9 height 4
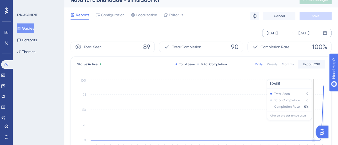
scroll to position [0, 4]
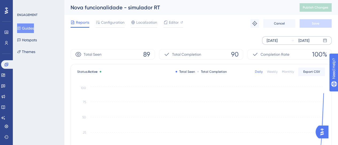
click at [30, 28] on button "Guides" at bounding box center [25, 28] width 17 height 10
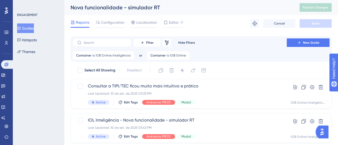
drag, startPoint x: 256, startPoint y: 5, endPoint x: 203, endPoint y: 15, distance: 54.2
click at [203, 15] on div "Reports Configuration Localization Editor Troubleshoot Cancel Save" at bounding box center [200, 23] width 261 height 17
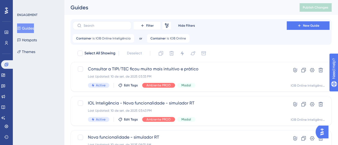
click at [237, 56] on div "Select All Showing Deselect" at bounding box center [204, 53] width 254 height 9
click at [22, 24] on button "Guides" at bounding box center [25, 28] width 17 height 10
click at [30, 30] on button "Guides" at bounding box center [25, 28] width 17 height 10
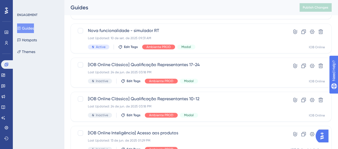
scroll to position [27, 0]
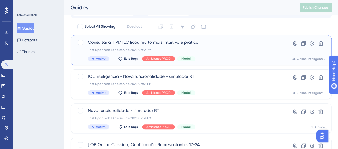
click at [236, 47] on div "Consultar a TIPI/TEC ficou muito mais intuitivo e [PERSON_NAME] Last Updated: 1…" at bounding box center [179, 50] width 183 height 22
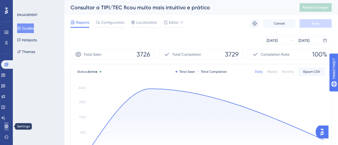
click at [7, 128] on icon at bounding box center [6, 126] width 4 height 4
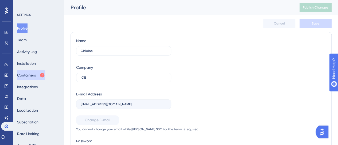
click at [35, 77] on button "Containers" at bounding box center [31, 75] width 28 height 10
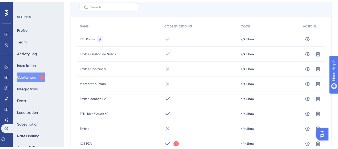
scroll to position [53, 0]
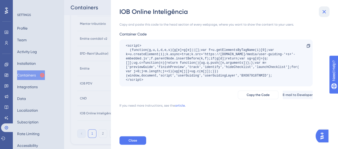
click at [322, 11] on icon at bounding box center [323, 12] width 6 height 6
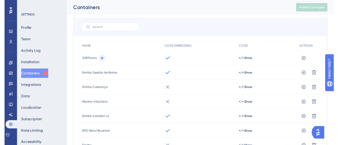
scroll to position [0, 0]
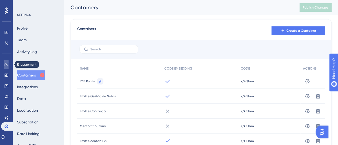
click at [7, 64] on icon at bounding box center [6, 64] width 4 height 4
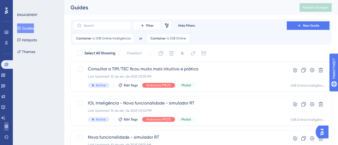
click at [4, 129] on link at bounding box center [6, 126] width 4 height 9
click at [7, 127] on icon at bounding box center [6, 126] width 4 height 4
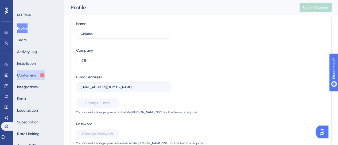
click at [30, 76] on button "Containers" at bounding box center [31, 75] width 28 height 10
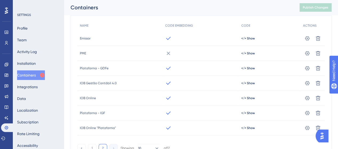
scroll to position [74, 0]
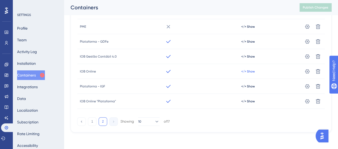
click at [241, 72] on span "</> Show" at bounding box center [248, 71] width 14 height 4
